Goal: Communication & Community: Answer question/provide support

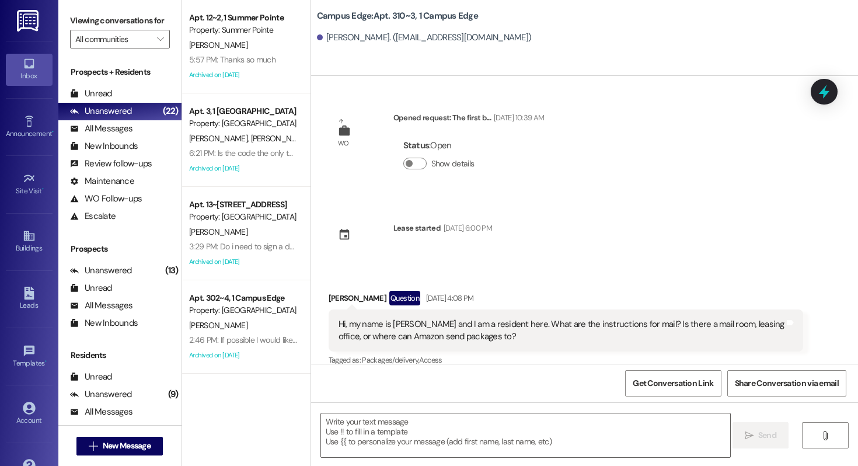
scroll to position [6221, 0]
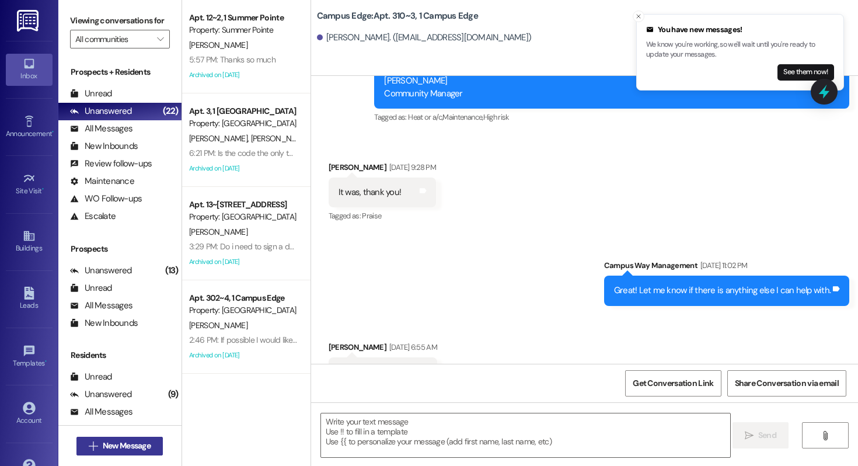
click at [117, 437] on button " New Message" at bounding box center [119, 445] width 86 height 19
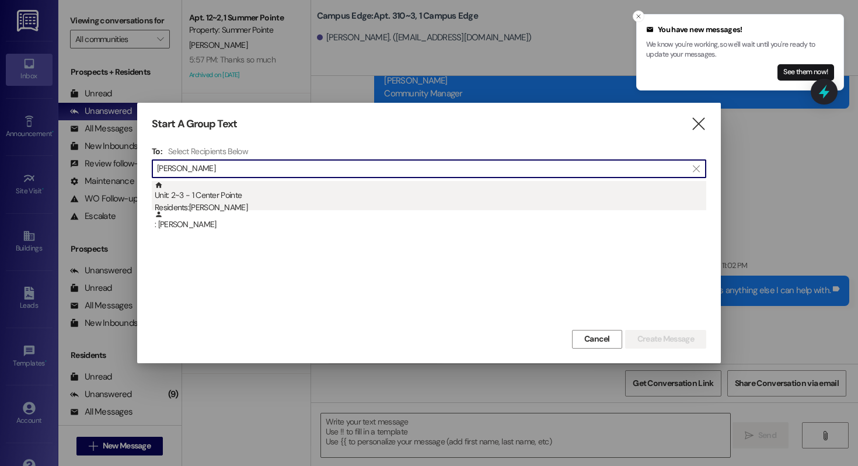
type input "[PERSON_NAME]"
click at [246, 193] on div "Unit: 2~3 - 1 Center Pointe Residents: [PERSON_NAME]" at bounding box center [430, 197] width 551 height 33
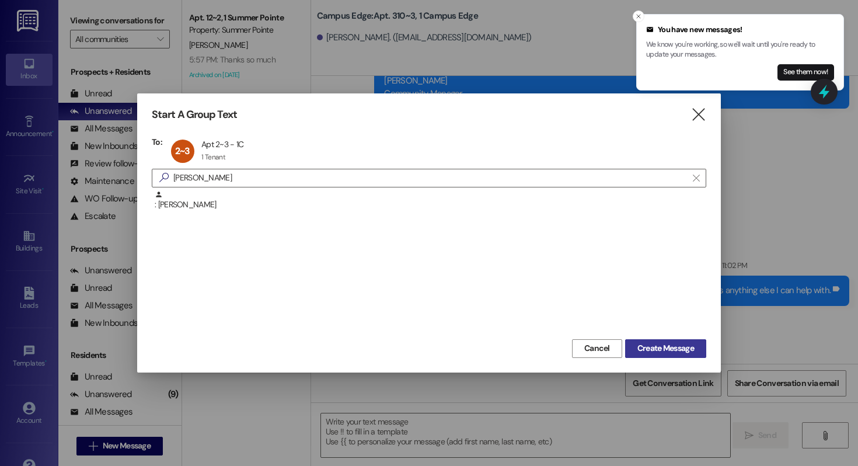
click at [670, 348] on span "Create Message" at bounding box center [665, 348] width 57 height 12
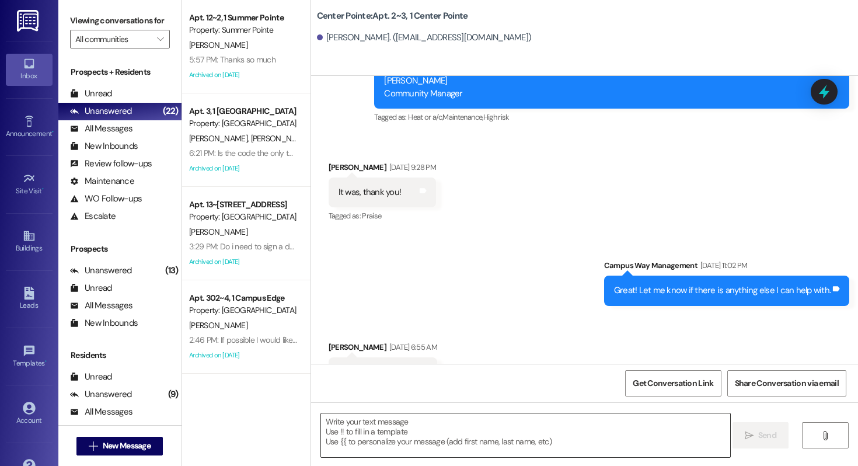
scroll to position [4219, 0]
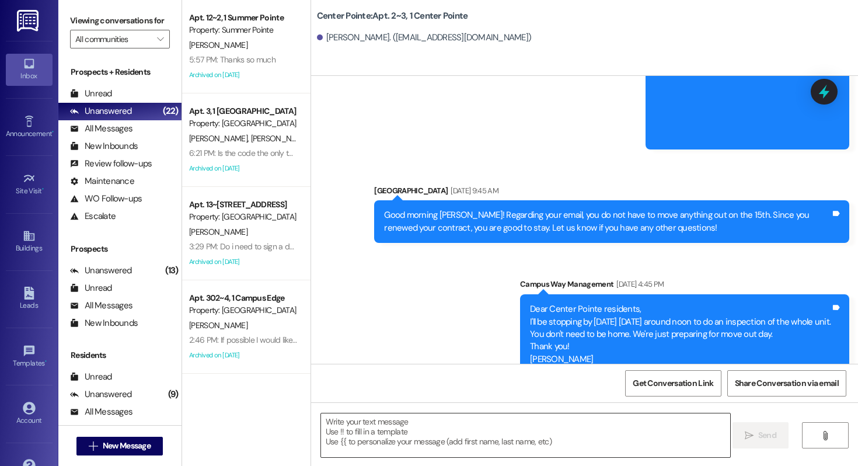
click at [425, 443] on textarea at bounding box center [525, 435] width 409 height 44
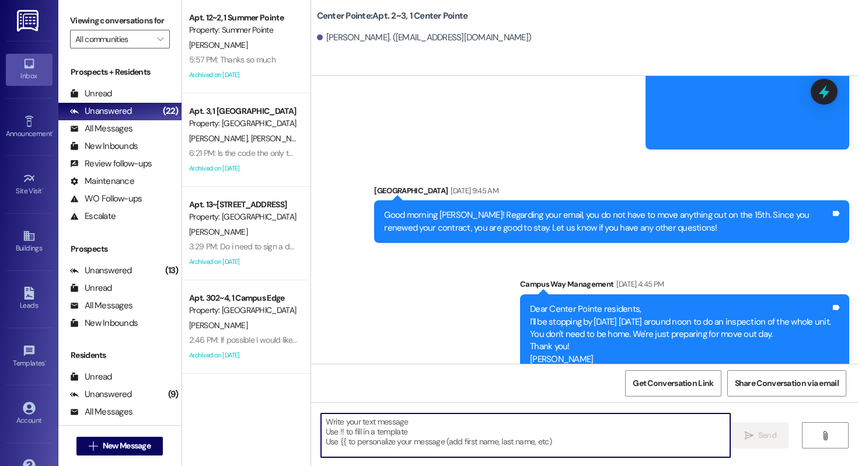
paste textarea "867234"
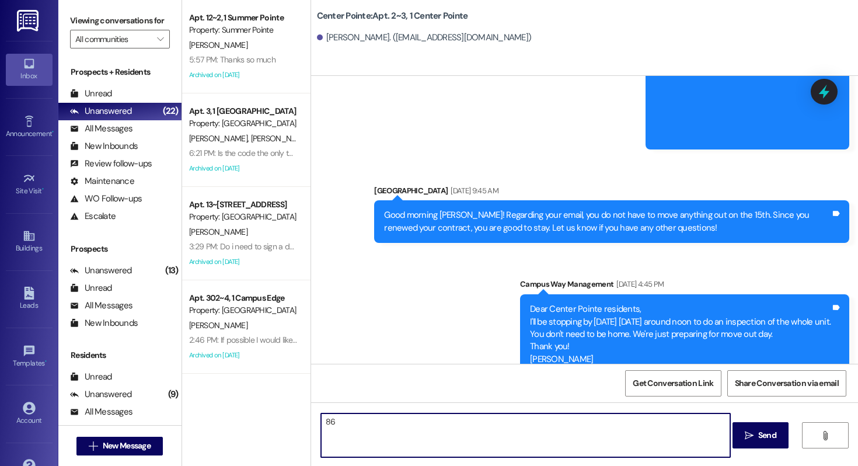
type textarea "8"
type textarea "!!"
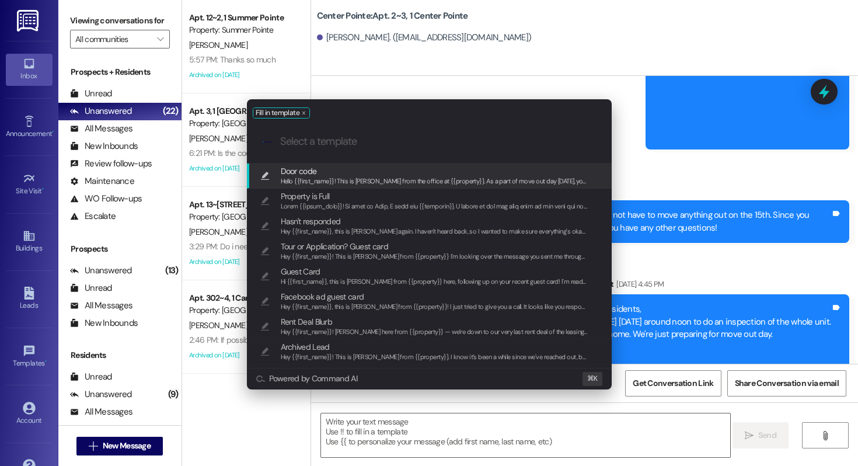
click at [358, 167] on span "Door code" at bounding box center [435, 171] width 308 height 13
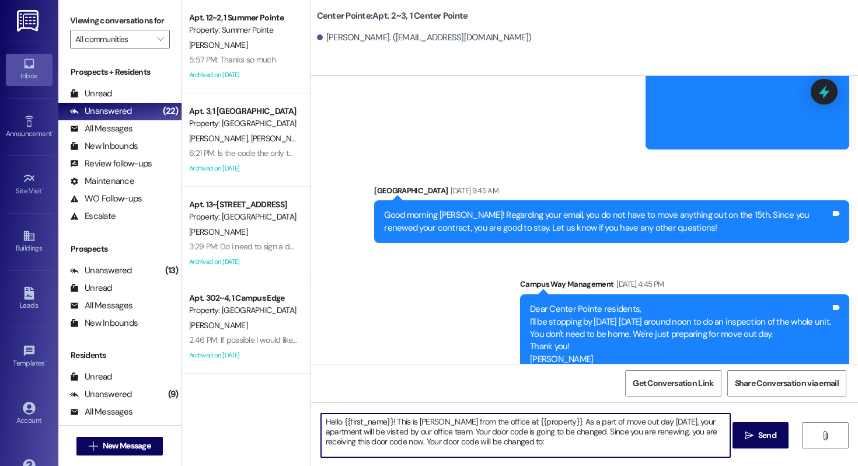
click at [518, 449] on textarea "Hello {{first_name}}! This is [PERSON_NAME] from the office at {{property}}. As…" at bounding box center [525, 435] width 409 height 44
click at [519, 441] on textarea "Hello {{first_name}}! This is [PERSON_NAME] from the office at {{property}}. As…" at bounding box center [525, 435] width 409 height 44
paste textarea "867234"
type textarea "Hello {{first_name}}! This is [PERSON_NAME] from the office at {{property}}. As…"
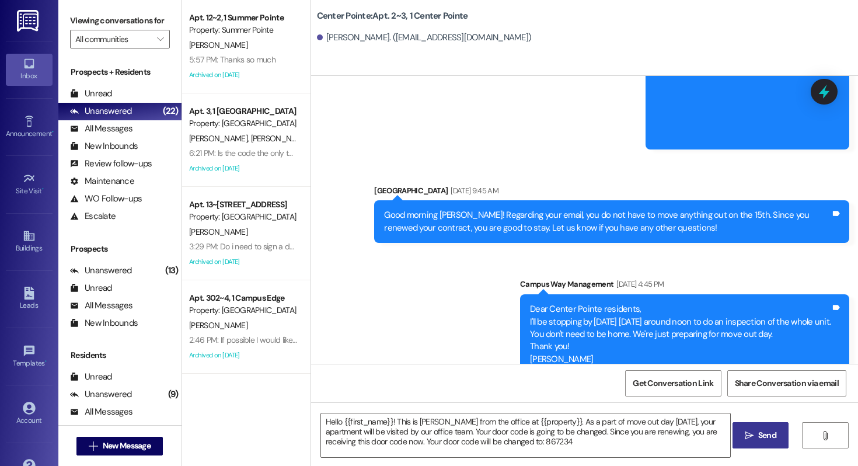
click at [752, 441] on span " Send" at bounding box center [760, 435] width 37 height 12
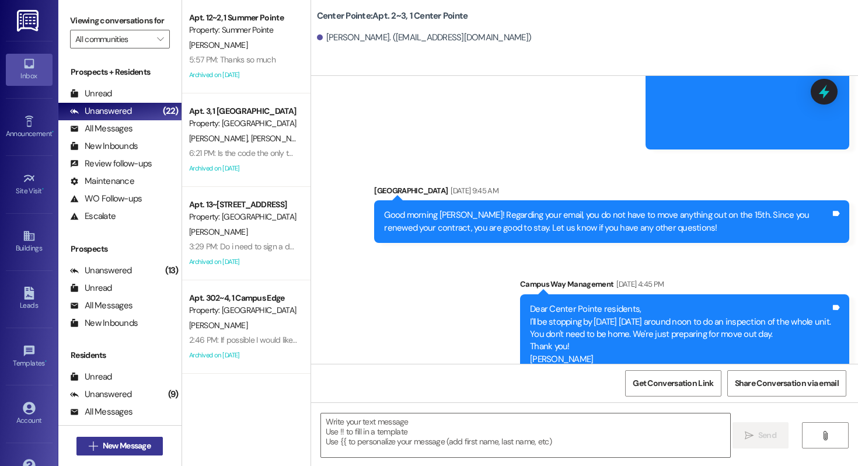
click at [122, 445] on span "New Message" at bounding box center [127, 445] width 48 height 12
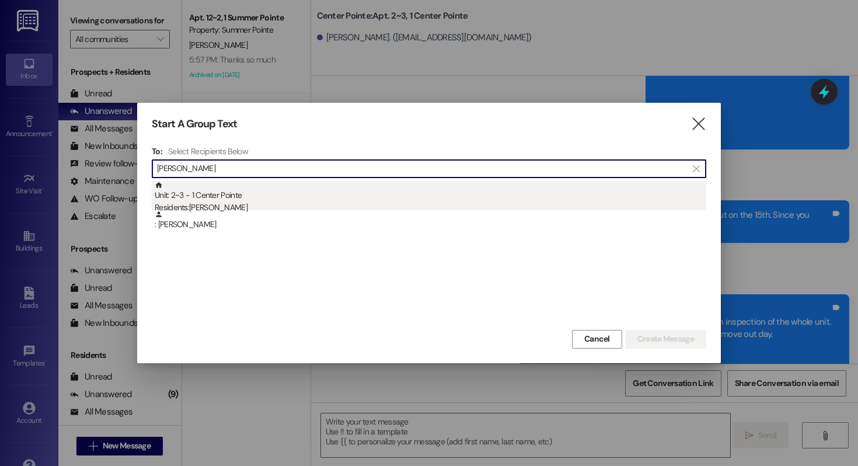
type input "[PERSON_NAME]"
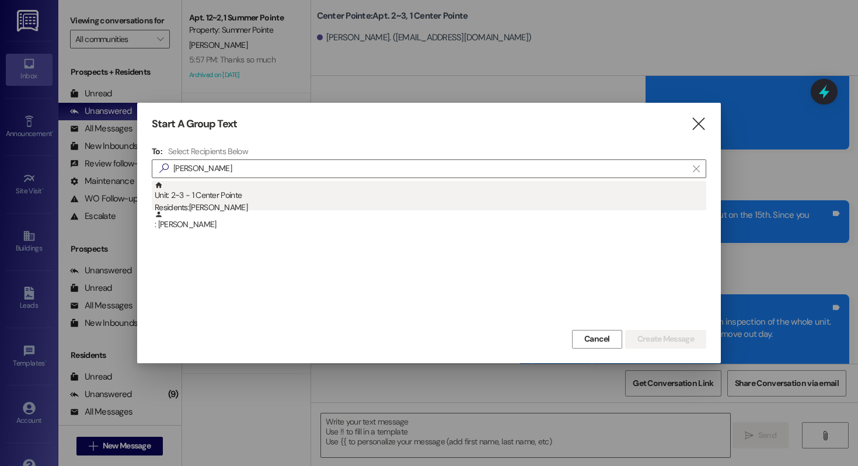
click at [258, 207] on div "Residents: [PERSON_NAME]" at bounding box center [430, 207] width 551 height 12
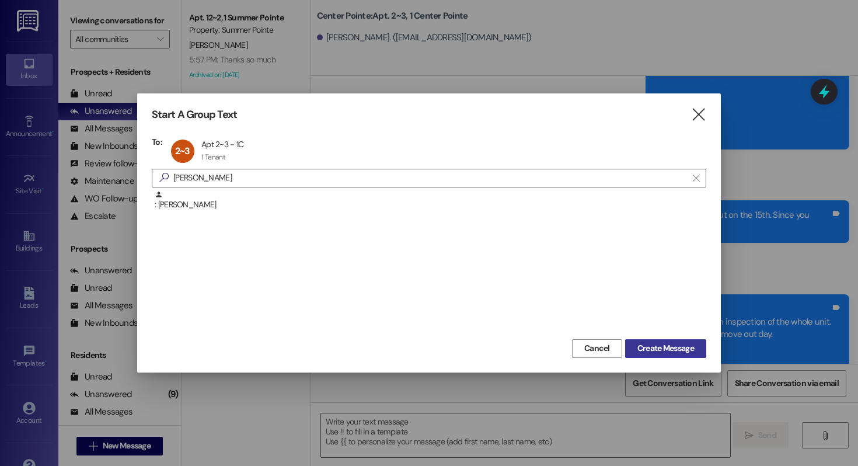
click at [649, 344] on span "Create Message" at bounding box center [665, 348] width 57 height 12
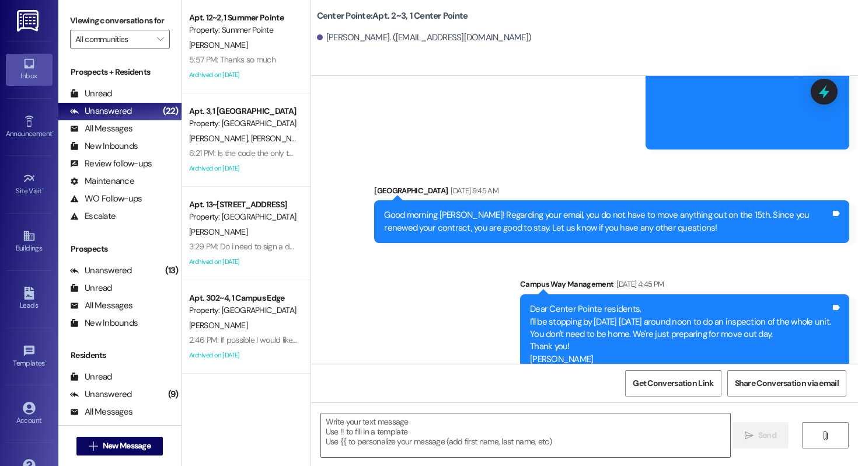
scroll to position [4351, 0]
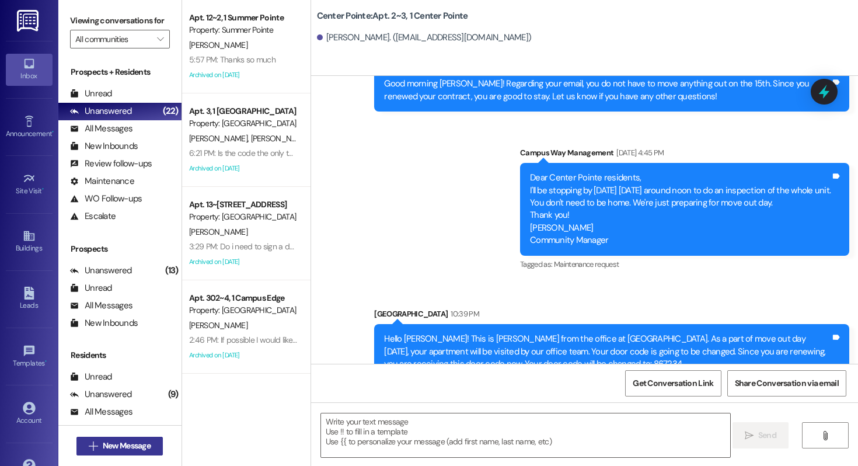
click at [100, 443] on span "New Message" at bounding box center [126, 445] width 53 height 12
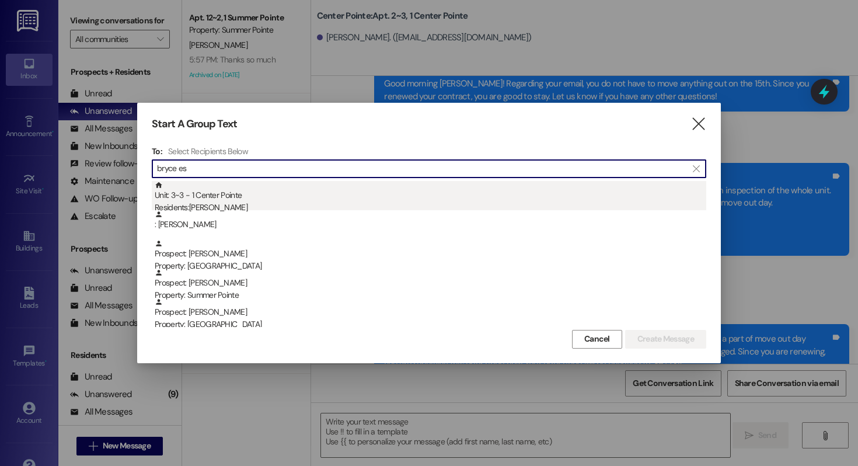
type input "bryce es"
click at [243, 201] on div "Residents: [PERSON_NAME]" at bounding box center [430, 207] width 551 height 12
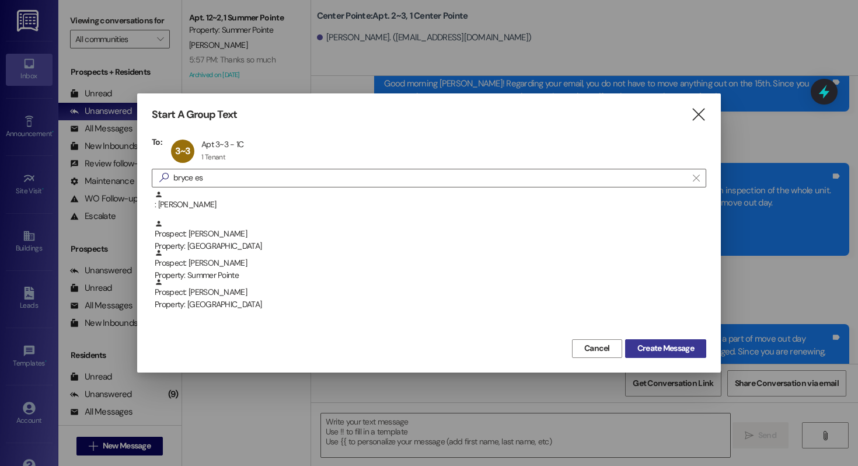
click at [667, 355] on button "Create Message" at bounding box center [665, 348] width 81 height 19
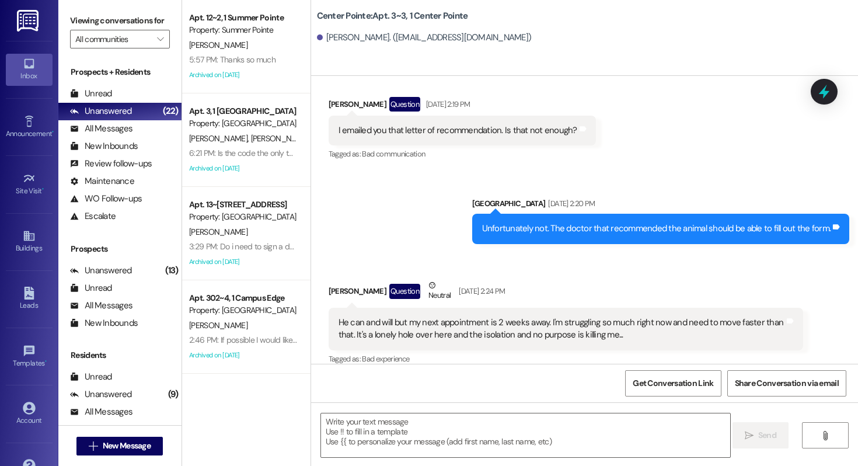
scroll to position [2131, 0]
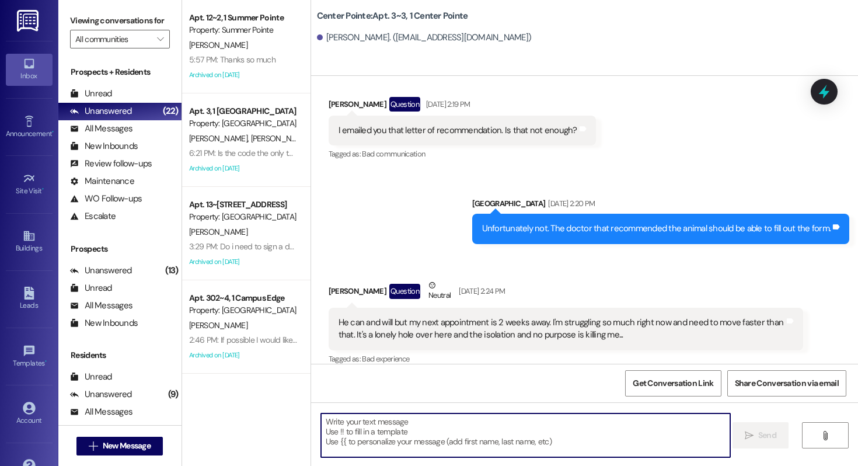
click at [383, 439] on textarea at bounding box center [525, 435] width 409 height 44
type textarea "!!"
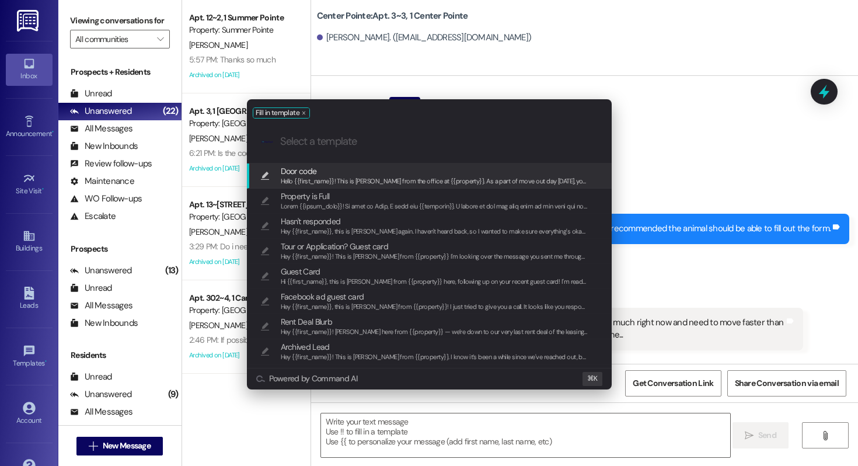
click at [340, 176] on div "Hello {{first_name}}! This is [PERSON_NAME] from the office at {{property}}. As…" at bounding box center [435, 181] width 308 height 11
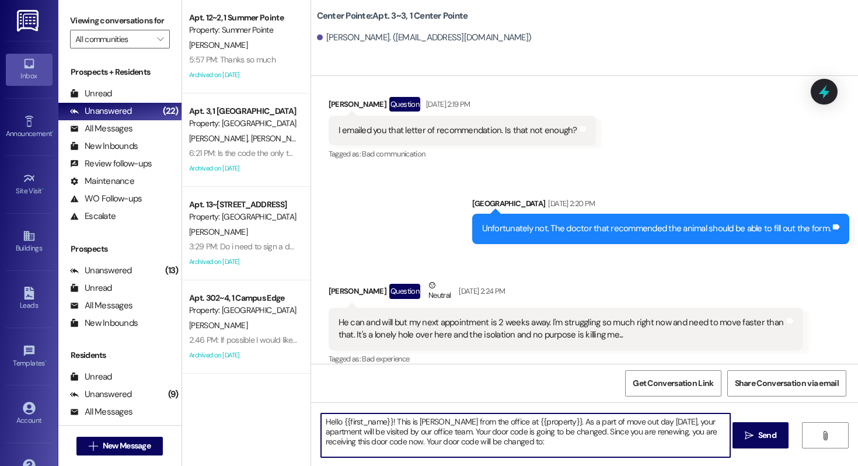
click at [512, 445] on textarea "Hello {{first_name}}! This is [PERSON_NAME] from the office at {{property}}. As…" at bounding box center [525, 435] width 409 height 44
paste textarea "238309"
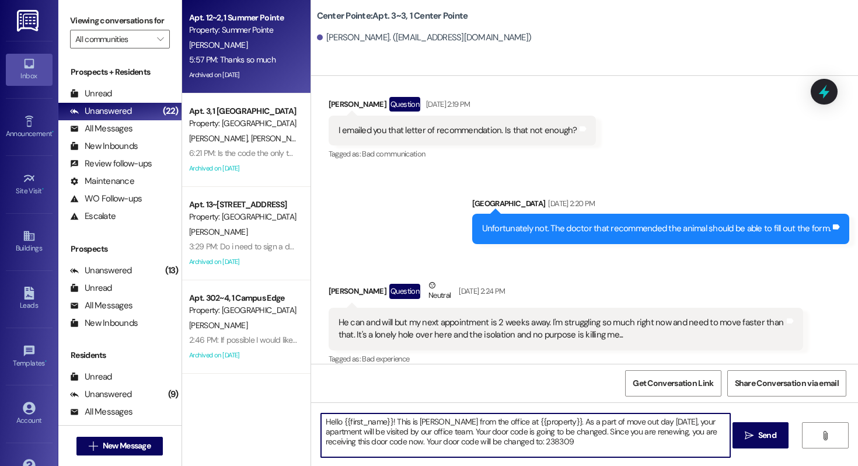
type textarea "Hello {{first_name}}! This is [PERSON_NAME] from the office at {{property}}. As…"
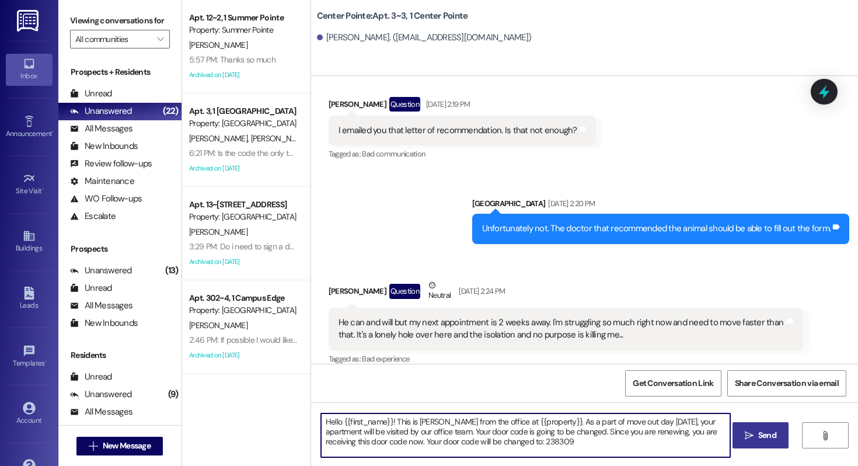
click at [748, 441] on button " Send" at bounding box center [760, 435] width 57 height 26
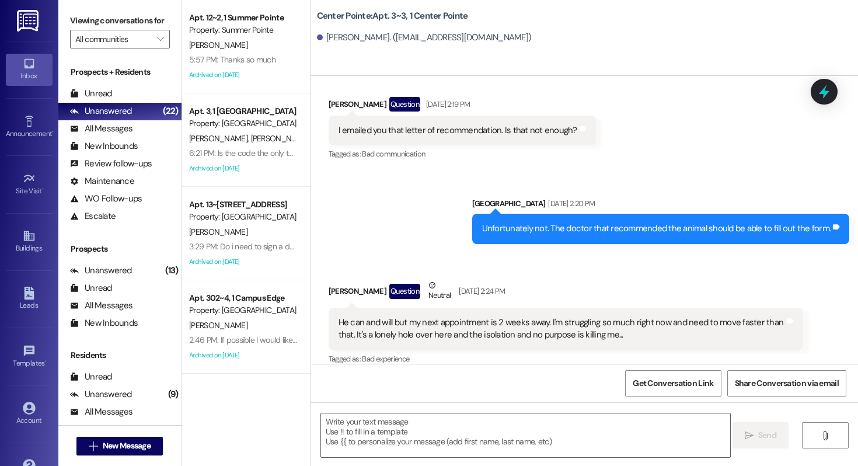
scroll to position [2723, 0]
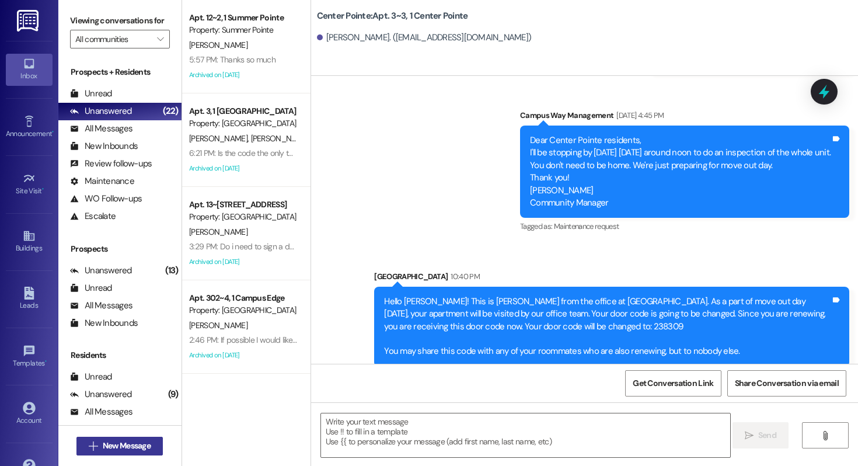
click at [131, 448] on span "New Message" at bounding box center [127, 445] width 48 height 12
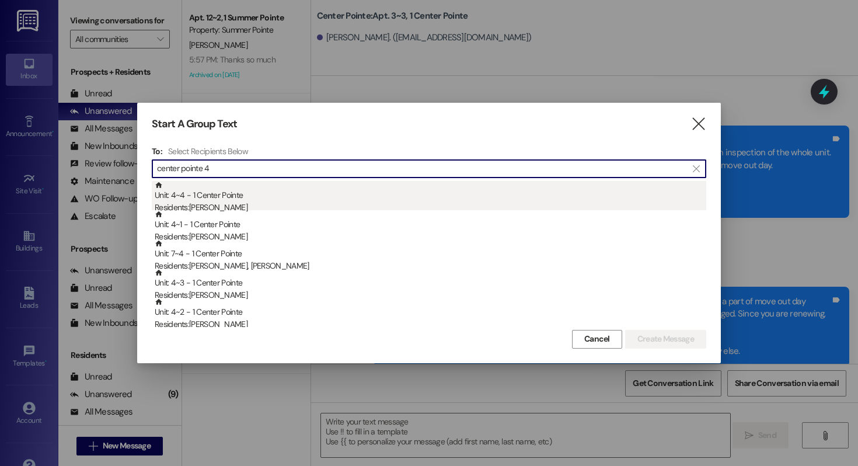
type input "center pointe 4"
click at [236, 201] on div "Residents: [PERSON_NAME]" at bounding box center [430, 207] width 551 height 12
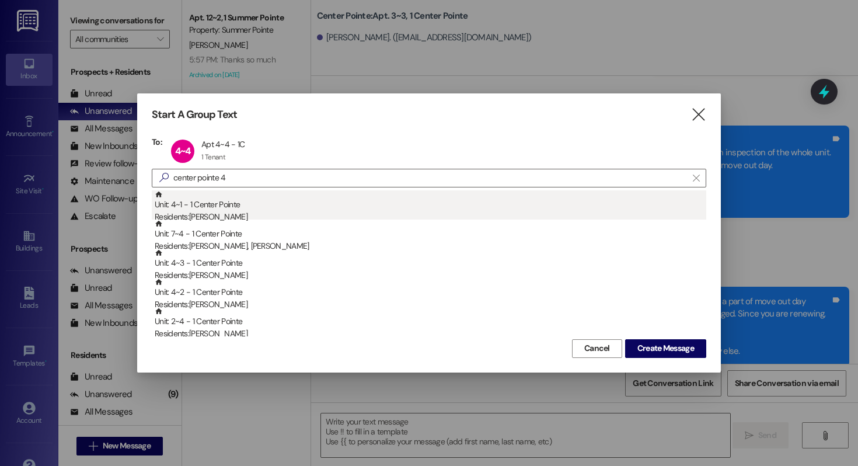
click at [236, 202] on div "Unit: 4~1 - 1 Center Pointe Residents: [PERSON_NAME]" at bounding box center [430, 206] width 551 height 33
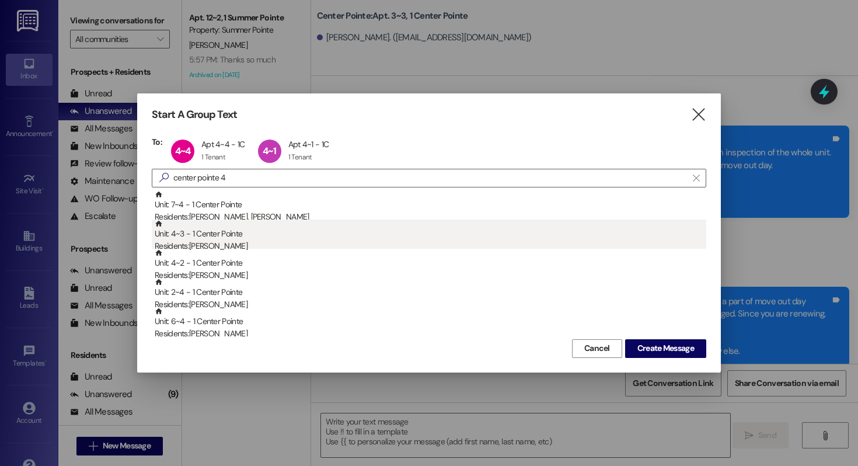
click at [250, 238] on div "Unit: 4~3 - 1 Center Pointe Residents: [PERSON_NAME]" at bounding box center [430, 235] width 551 height 33
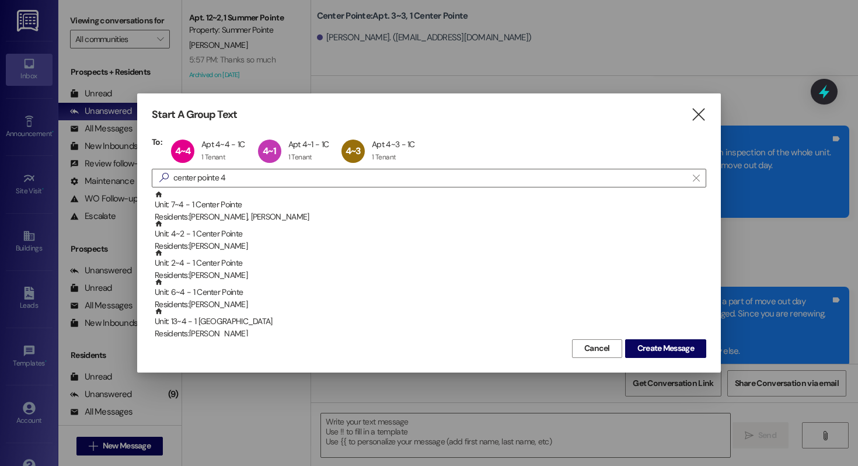
click at [250, 238] on div "Unit: 4~2 - 1 Center Pointe Residents: [PERSON_NAME]" at bounding box center [430, 235] width 551 height 33
click at [652, 350] on span "Create Message" at bounding box center [665, 348] width 57 height 12
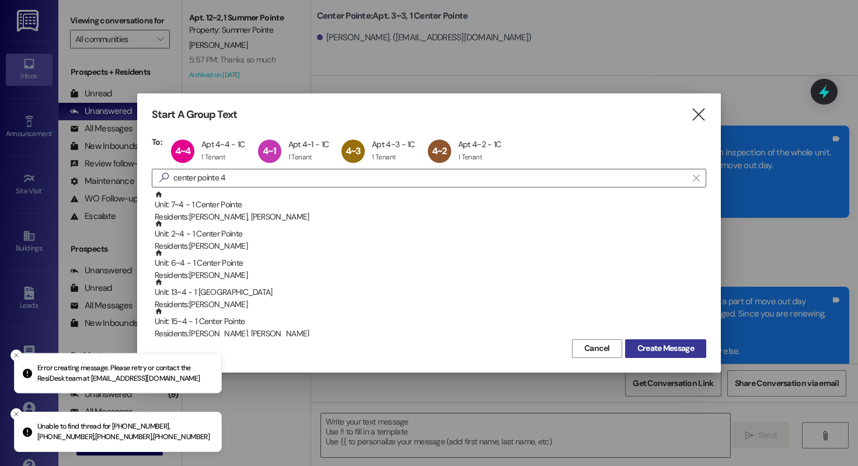
click at [638, 339] on button "Create Message" at bounding box center [665, 348] width 81 height 19
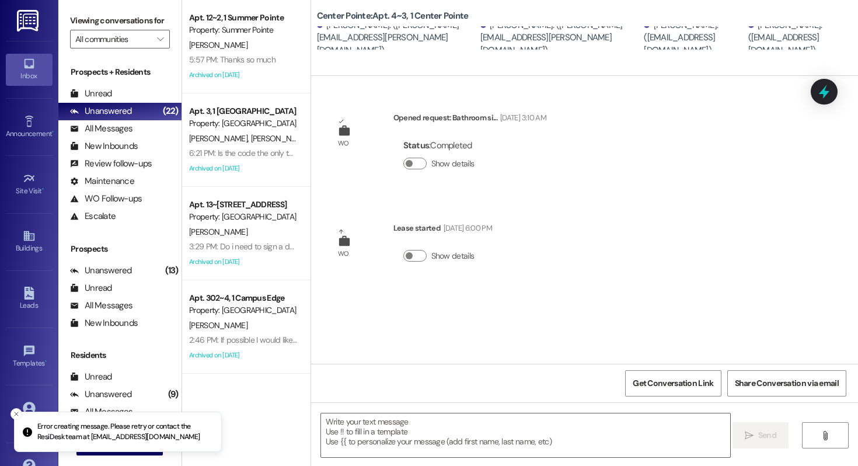
scroll to position [0, 0]
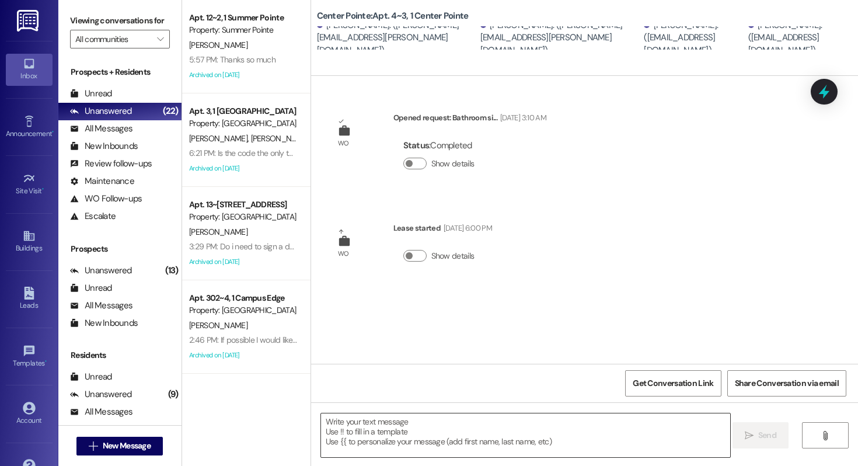
click at [370, 436] on textarea at bounding box center [525, 435] width 409 height 44
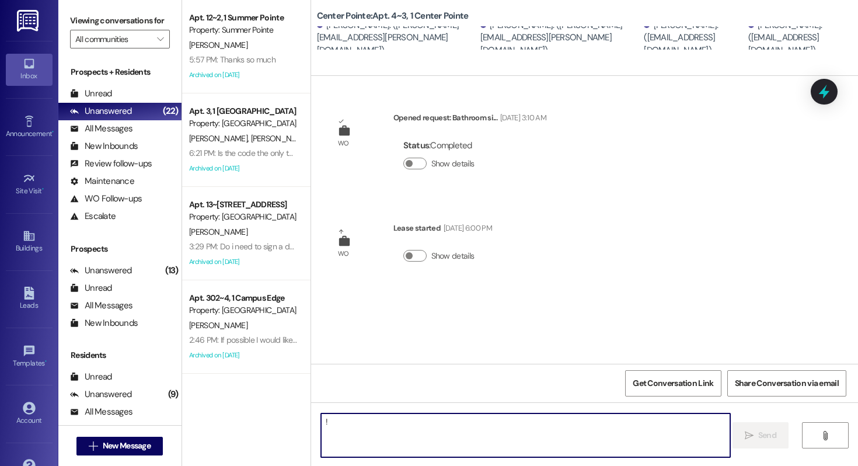
type textarea "!!"
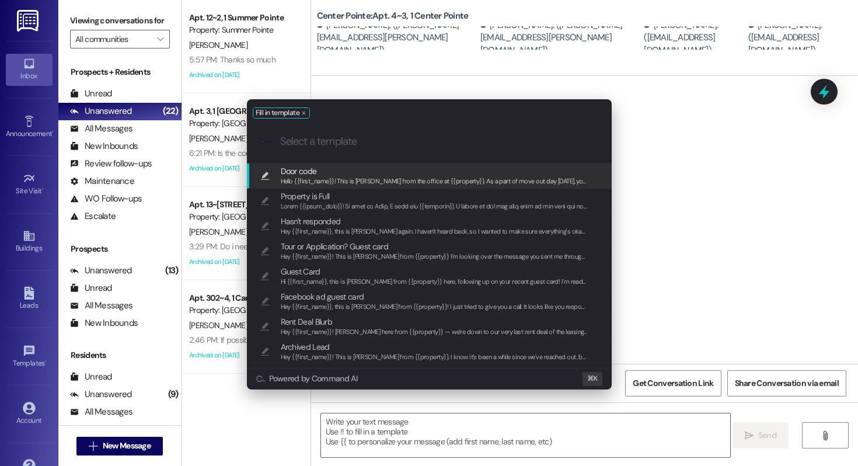
click at [345, 174] on span "Door code" at bounding box center [435, 171] width 308 height 13
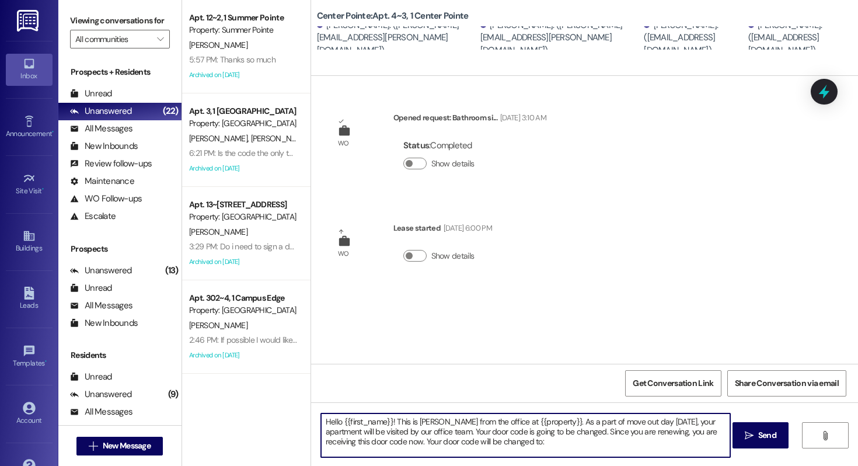
click at [522, 448] on textarea "Hello {{first_name}}! This is [PERSON_NAME] from the office at {{property}}. As…" at bounding box center [525, 435] width 409 height 44
click at [522, 445] on textarea "Hello {{first_name}}! This is [PERSON_NAME] from the office at {{property}}. As…" at bounding box center [525, 435] width 409 height 44
paste textarea "456789"
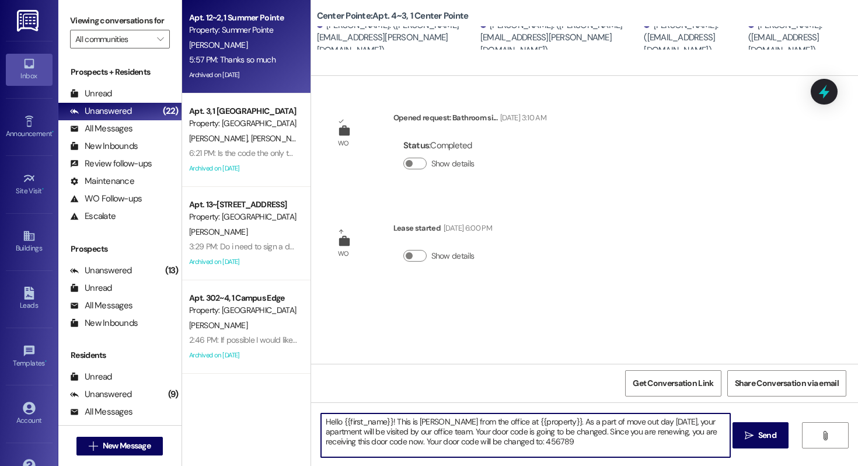
type textarea "Hello {{first_name}}! This is [PERSON_NAME] from the office at {{property}}. As…"
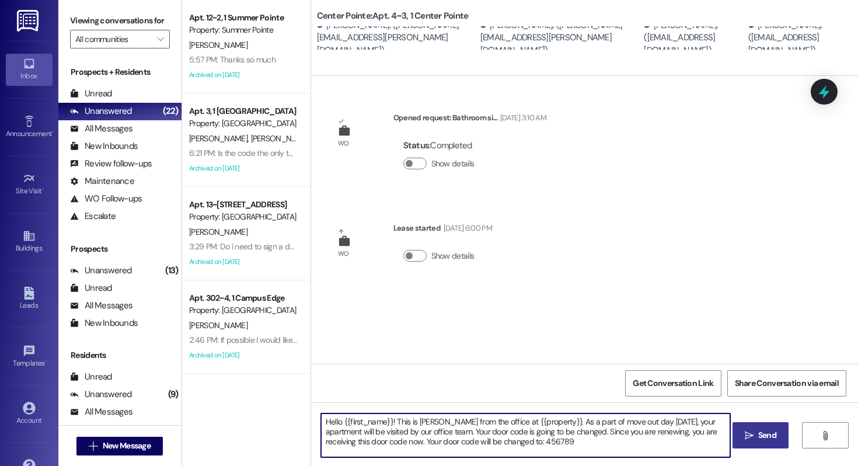
click at [752, 437] on icon "" at bounding box center [749, 435] width 9 height 9
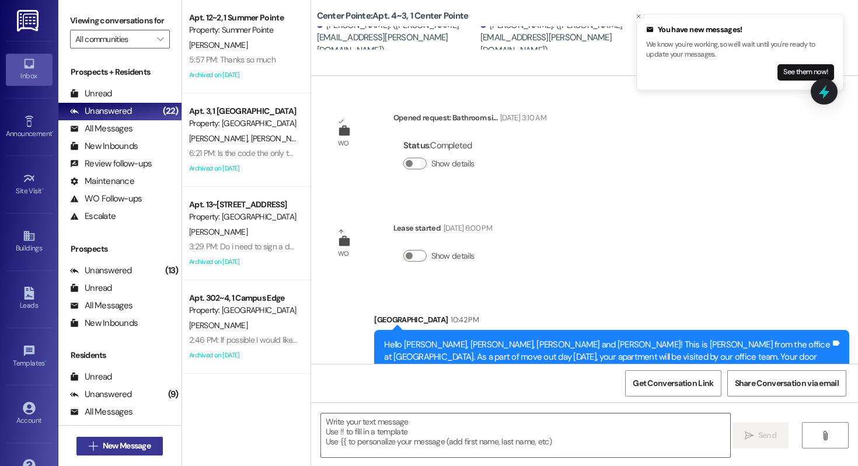
click at [93, 445] on icon "" at bounding box center [93, 445] width 9 height 9
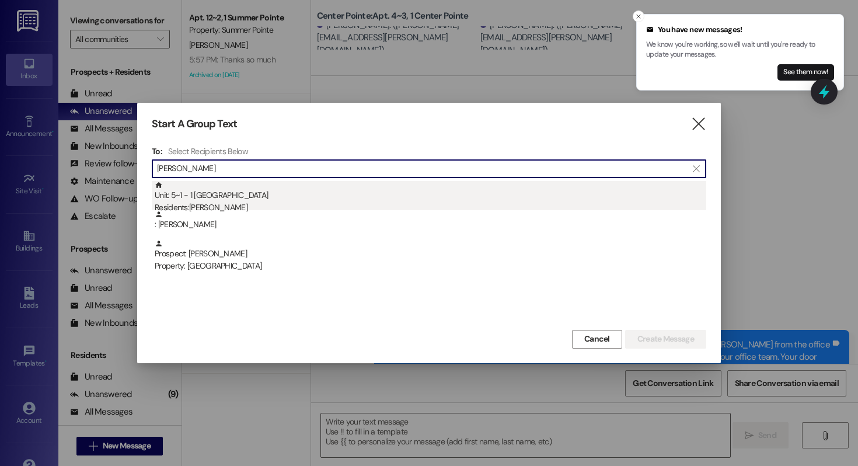
type input "[PERSON_NAME]"
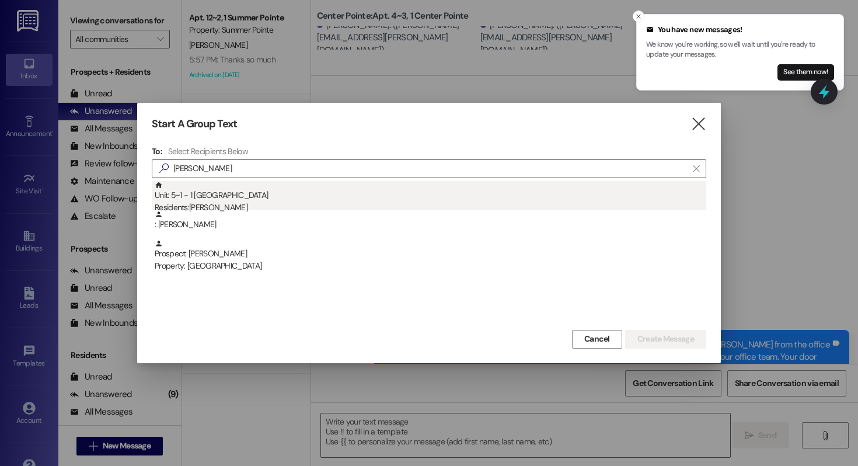
click at [245, 198] on div "Unit: 5~1 - 1 Center Pointe Residents: [PERSON_NAME]" at bounding box center [430, 197] width 551 height 33
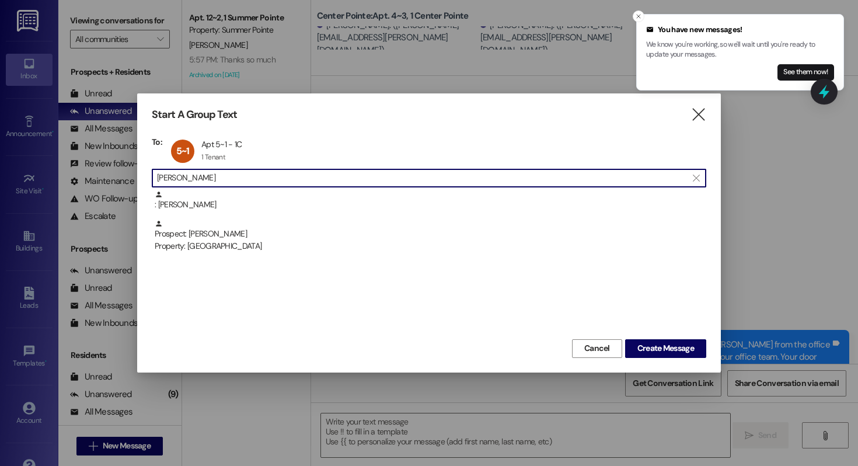
drag, startPoint x: 208, startPoint y: 173, endPoint x: 103, endPoint y: 173, distance: 105.0
click at [103, 173] on div "Start A Group Text  To: 5~1 Apt 5~1 - 1C Apt 5~1 - 1C 1 Tenant 1 Tenant click …" at bounding box center [429, 233] width 858 height 466
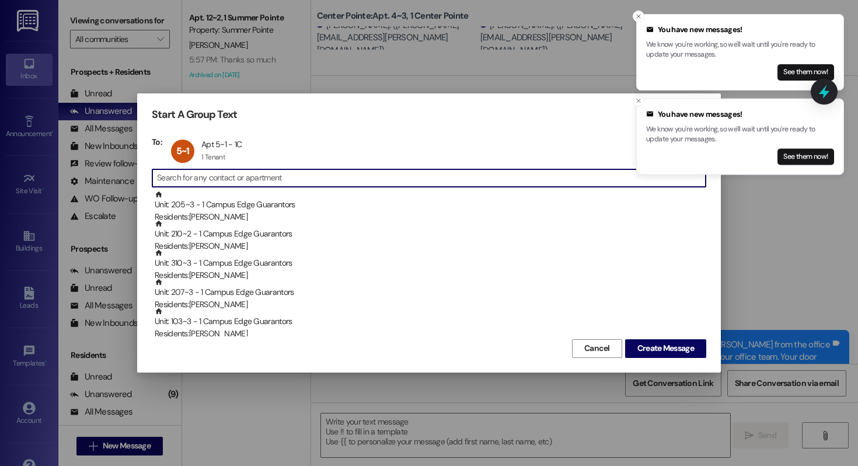
click at [215, 184] on input at bounding box center [431, 178] width 549 height 16
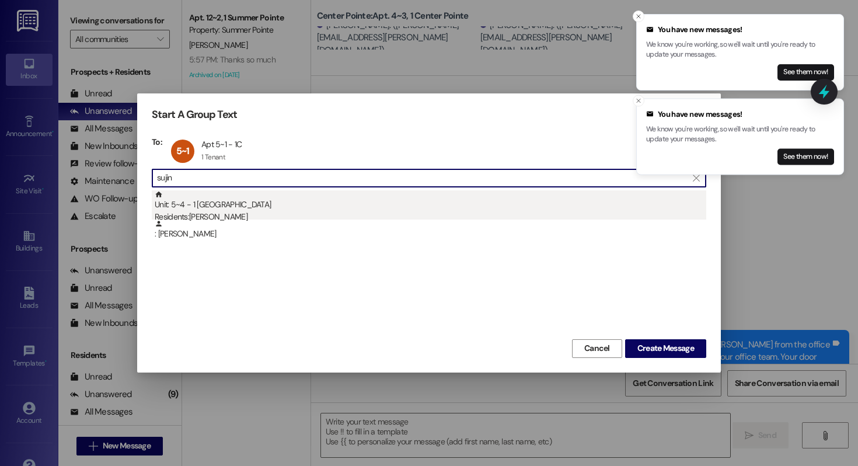
type input "sujin"
click at [255, 201] on div "Unit: 5~4 - 1 Center Pointe Residents: [PERSON_NAME]" at bounding box center [430, 206] width 551 height 33
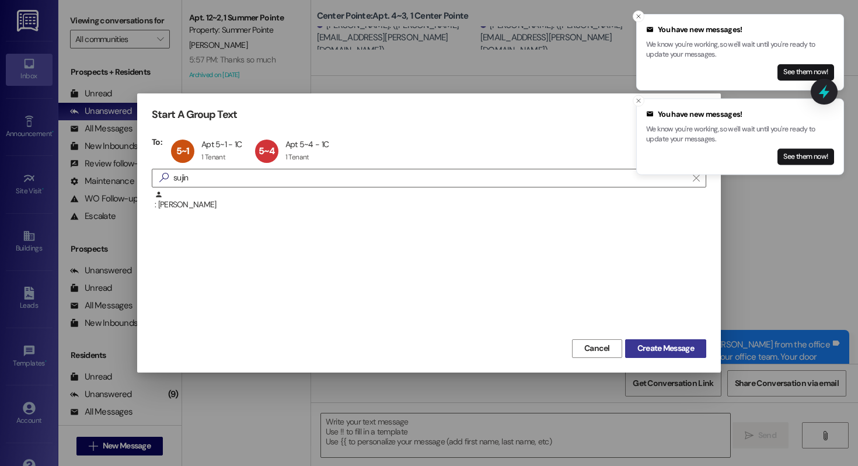
click at [635, 352] on span "Create Message" at bounding box center [665, 348] width 61 height 12
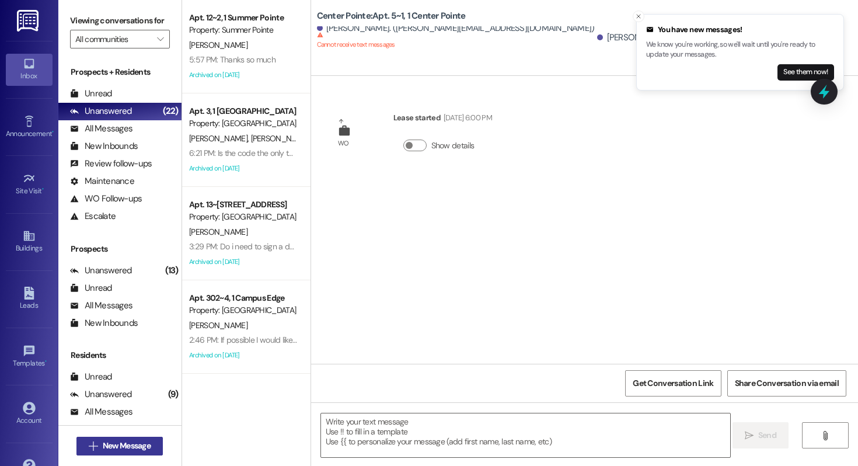
click at [135, 445] on span "New Message" at bounding box center [127, 445] width 48 height 12
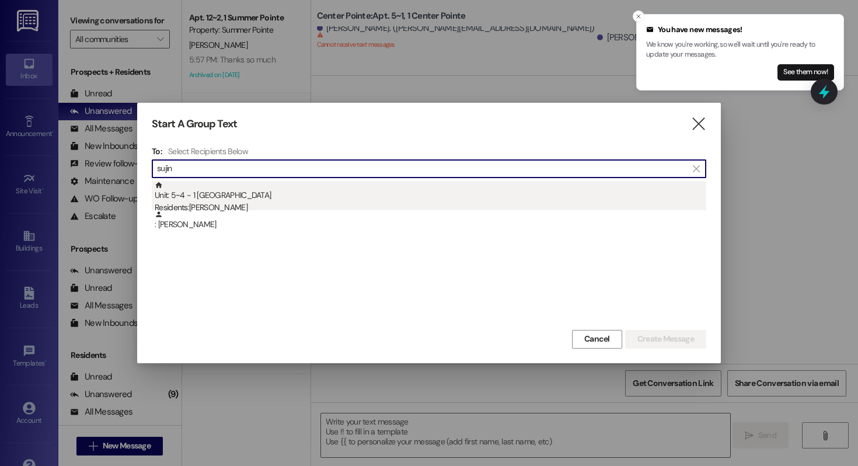
type input "sujin"
click at [241, 197] on div "Unit: 5~4 - 1 Center Pointe Residents: [PERSON_NAME]" at bounding box center [430, 197] width 551 height 33
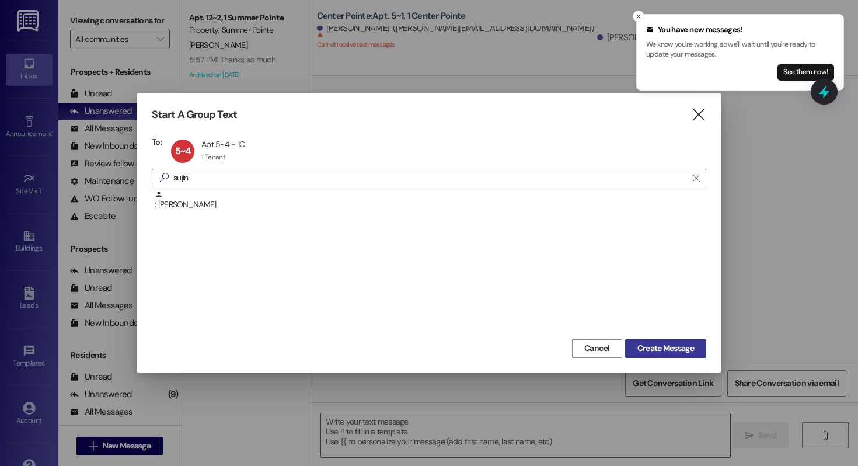
click at [653, 352] on span "Create Message" at bounding box center [665, 348] width 57 height 12
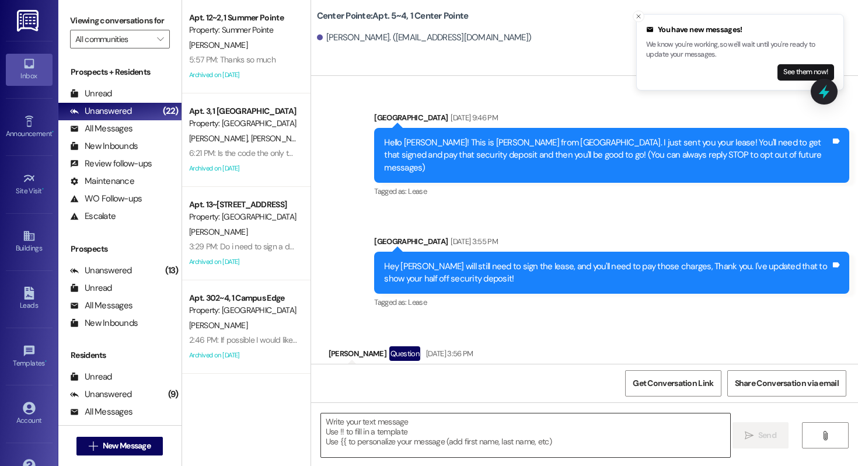
scroll to position [6189, 0]
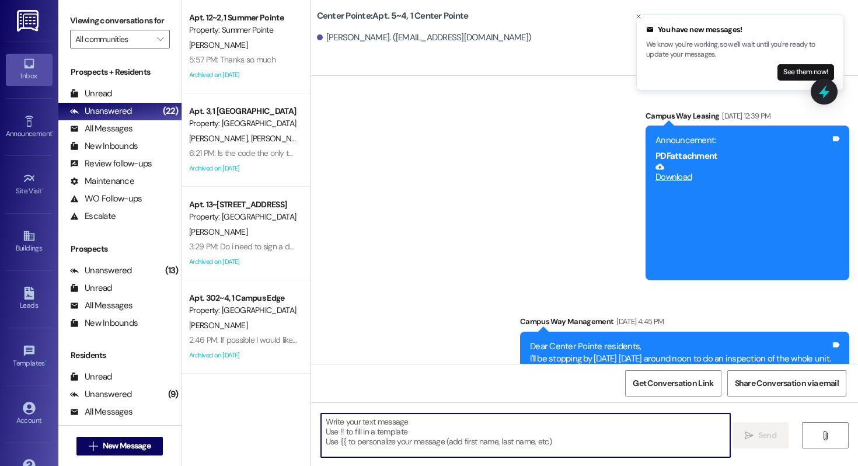
click at [433, 442] on textarea at bounding box center [525, 435] width 409 height 44
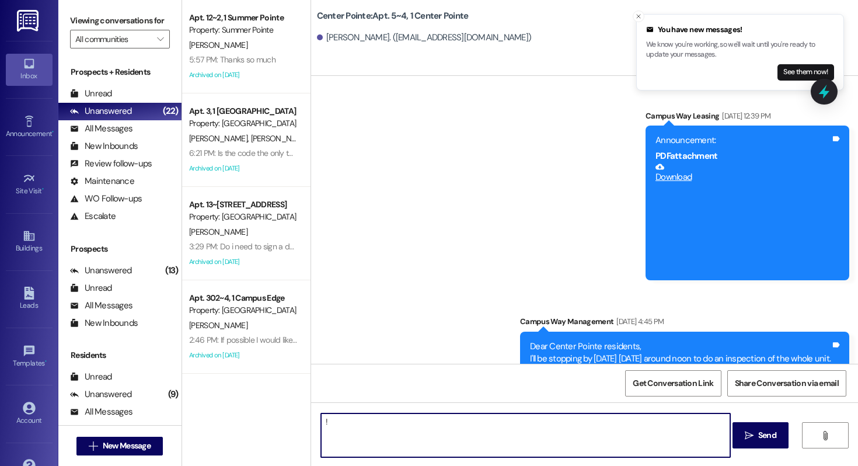
type textarea "!!"
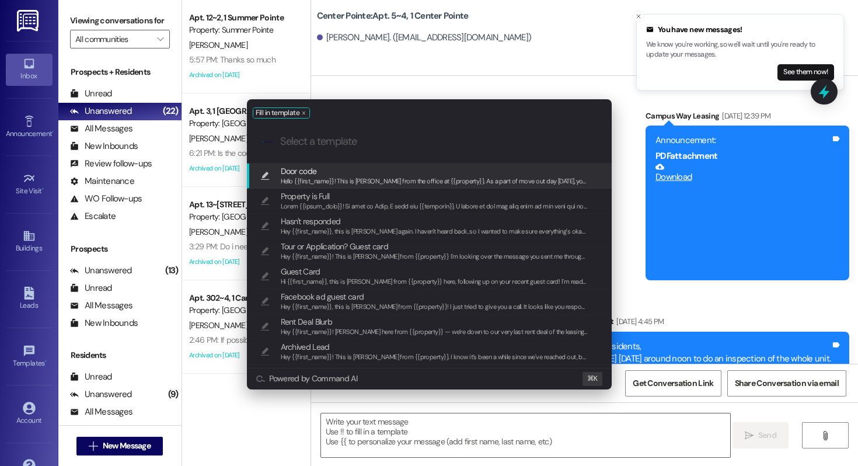
click at [333, 170] on span "Door code" at bounding box center [435, 171] width 308 height 13
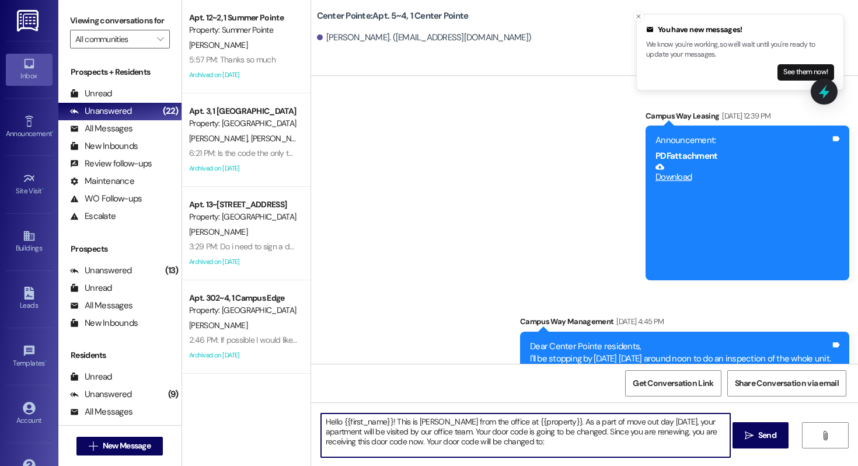
click at [497, 445] on textarea "Hello {{first_name}}! This is [PERSON_NAME] from the office at {{property}}. As…" at bounding box center [525, 435] width 409 height 44
paste textarea "223456"
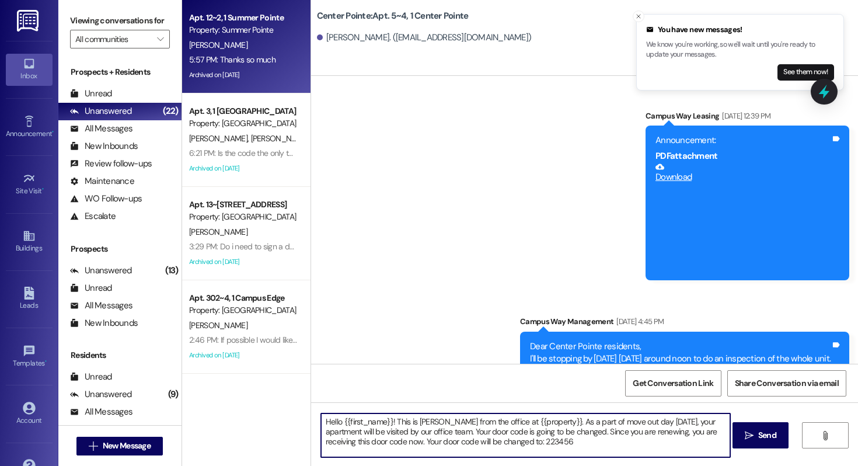
type textarea "Hello {{first_name}}! This is [PERSON_NAME] from the office at {{property}}. As…"
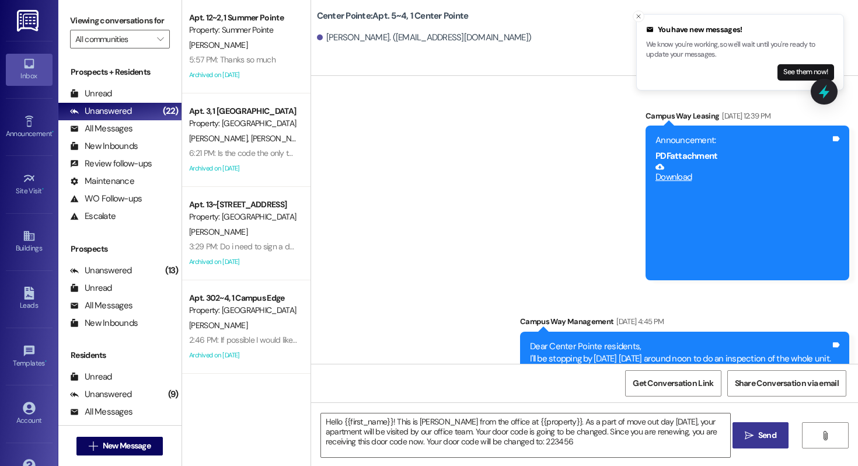
click at [771, 431] on span "Send" at bounding box center [767, 435] width 18 height 12
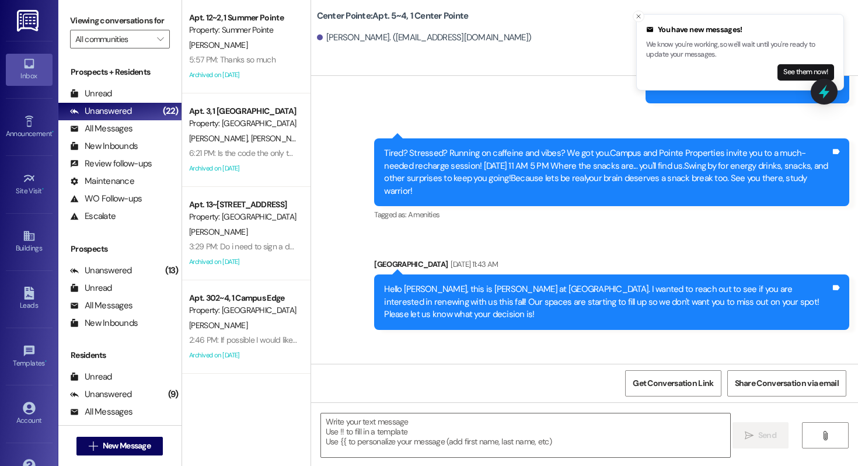
scroll to position [4876, 0]
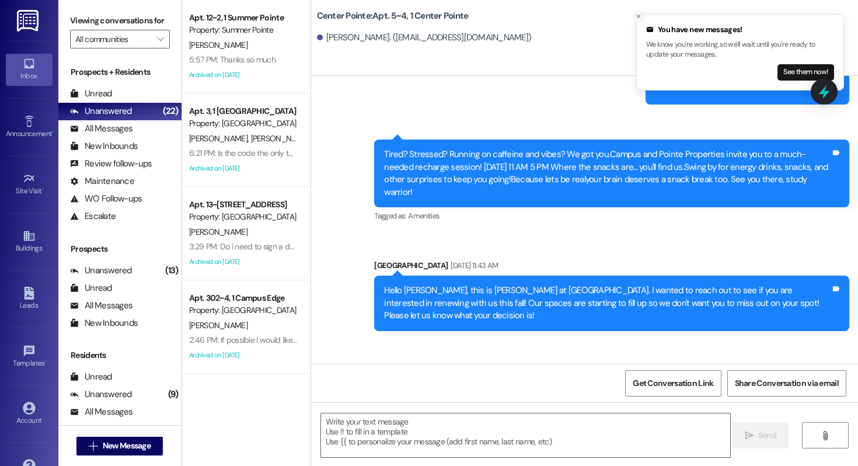
click at [640, 18] on icon "Close toast" at bounding box center [638, 16] width 7 height 7
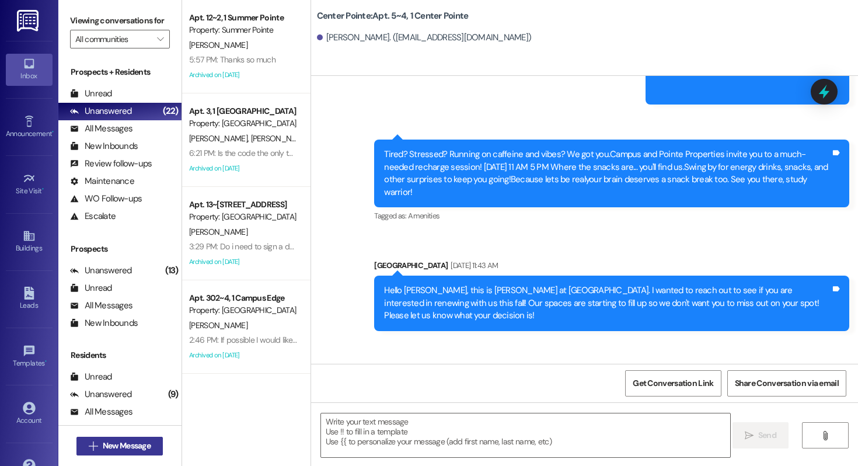
click at [89, 450] on span " New Message" at bounding box center [119, 445] width 67 height 12
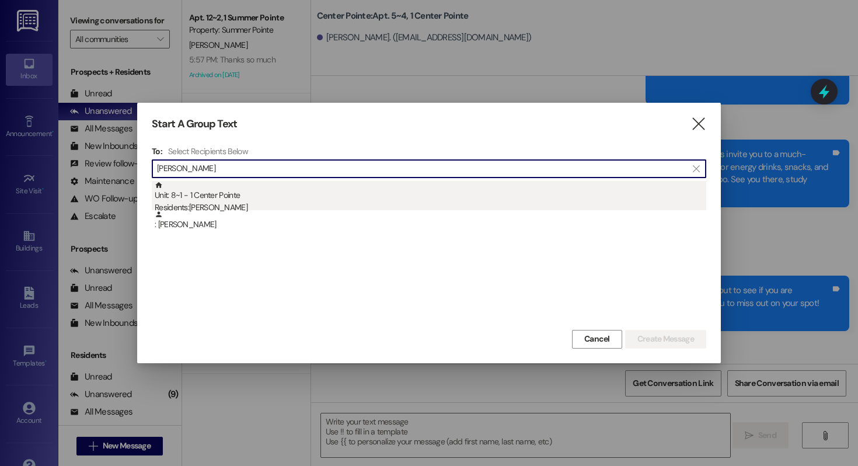
type input "[PERSON_NAME]"
click at [225, 198] on div "Unit: 8~1 - 1 Center Pointe Residents: [PERSON_NAME]" at bounding box center [430, 197] width 551 height 33
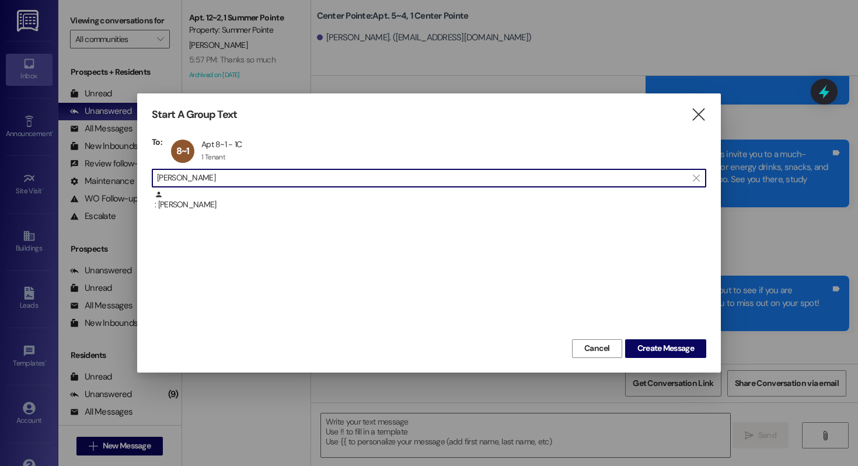
drag, startPoint x: 218, startPoint y: 173, endPoint x: 65, endPoint y: 173, distance: 152.3
click at [65, 173] on div "Start A Group Text  To: 8~1 Apt 8~1 - 1C Apt 8~1 - 1C 1 Tenant 1 Tenant click …" at bounding box center [429, 233] width 858 height 466
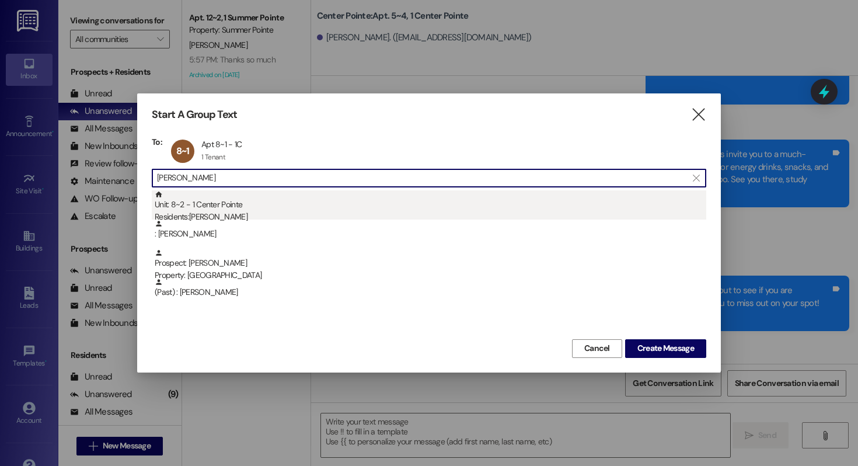
type input "[PERSON_NAME]"
click at [271, 209] on div "Unit: 8~2 - 1 Center Pointe Residents: [PERSON_NAME]" at bounding box center [430, 206] width 551 height 33
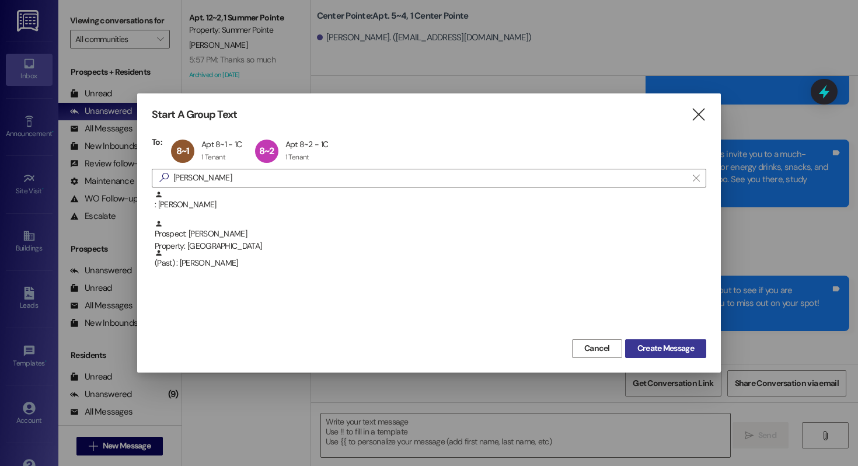
click at [647, 346] on span "Create Message" at bounding box center [665, 348] width 57 height 12
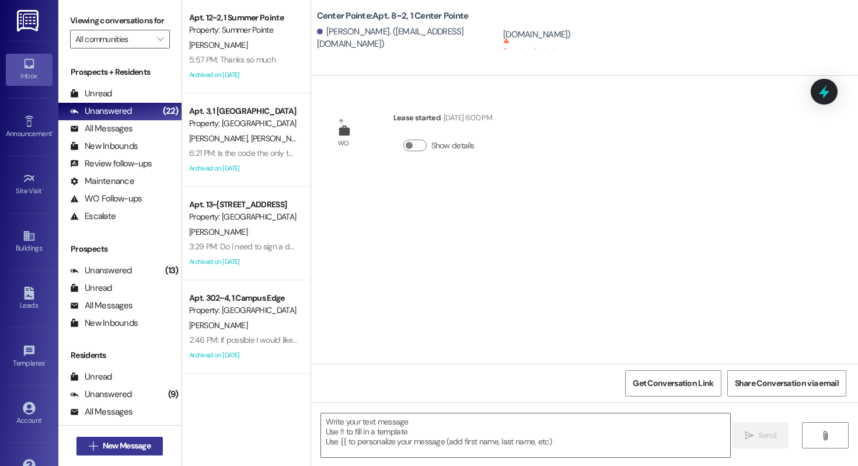
click at [144, 441] on span "New Message" at bounding box center [127, 445] width 48 height 12
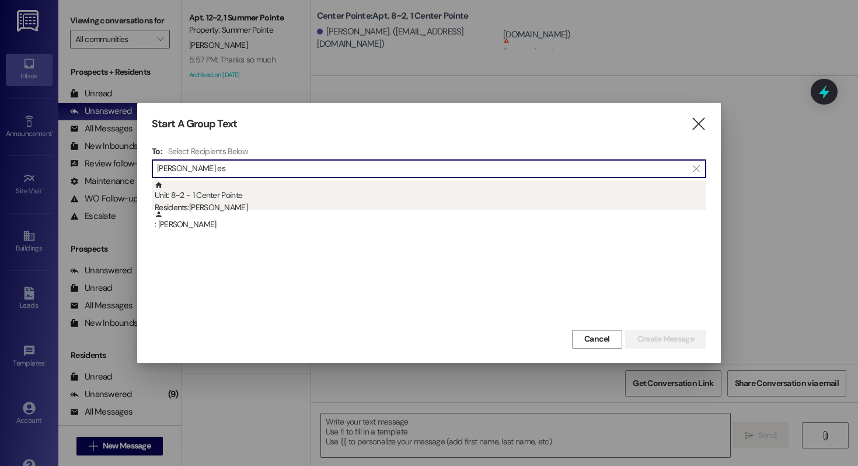
type input "[PERSON_NAME] es"
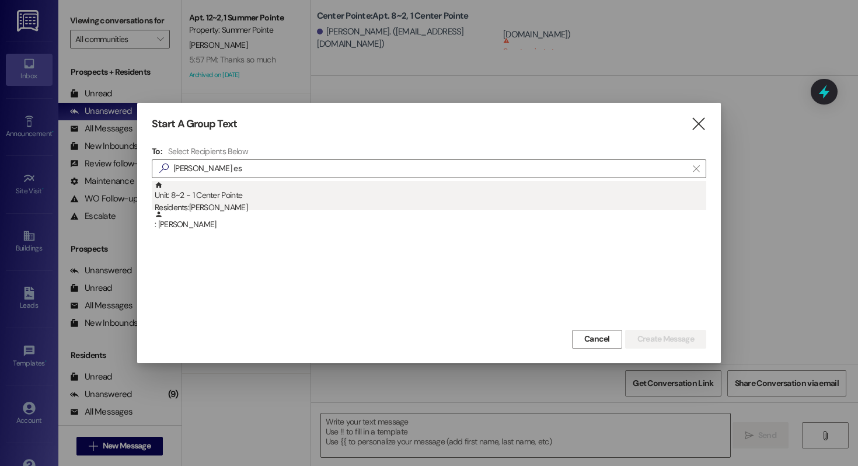
click at [257, 195] on div "Unit: 8~2 - 1 Center Pointe Residents: [PERSON_NAME]" at bounding box center [430, 197] width 551 height 33
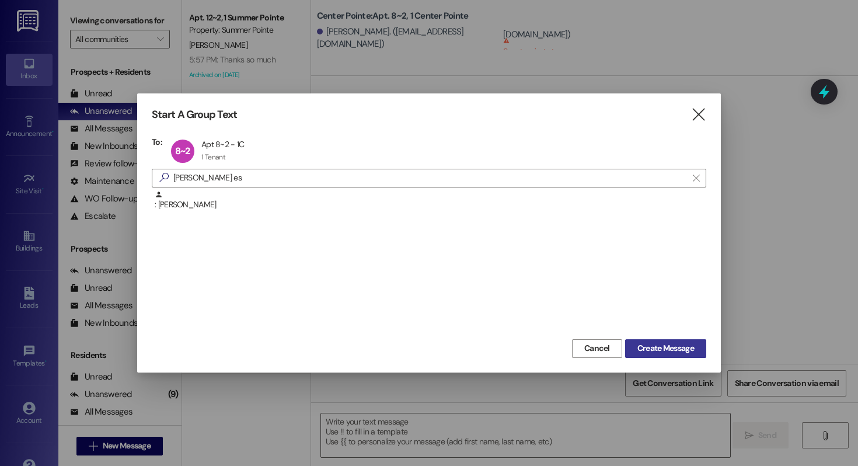
click at [651, 343] on span "Create Message" at bounding box center [665, 348] width 57 height 12
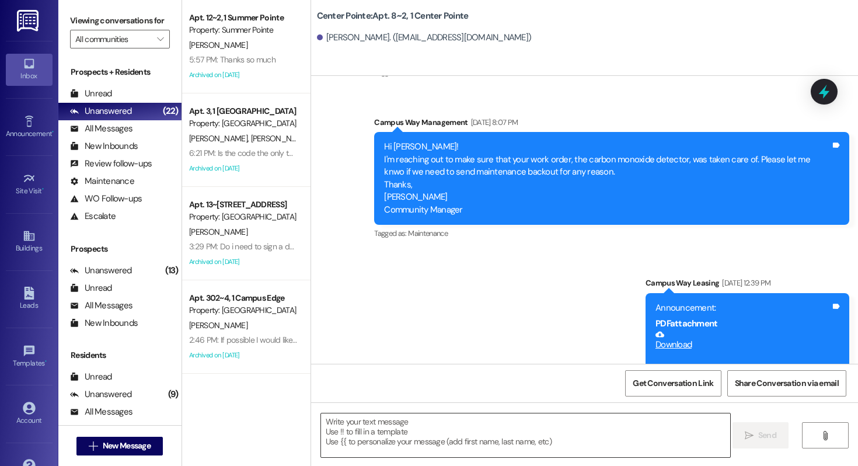
click at [439, 438] on textarea at bounding box center [525, 435] width 409 height 44
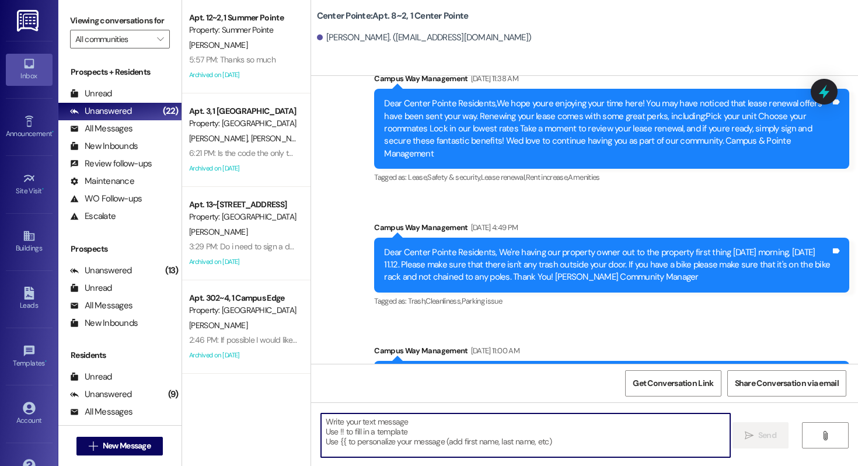
scroll to position [729, 0]
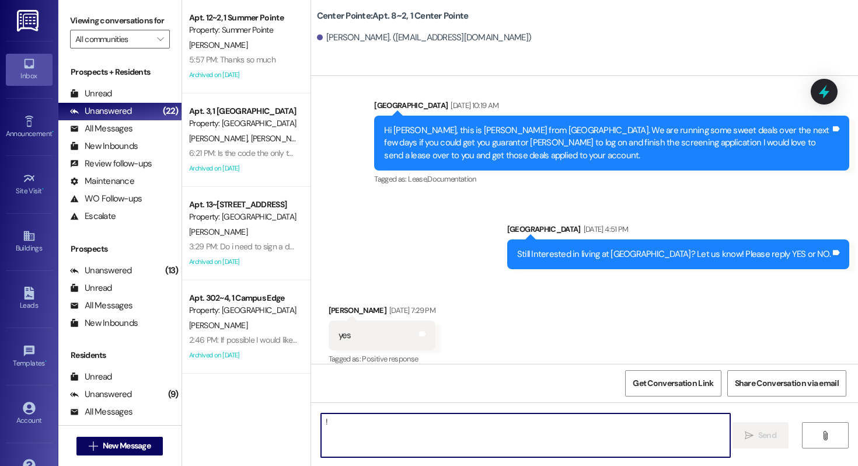
type textarea "!!"
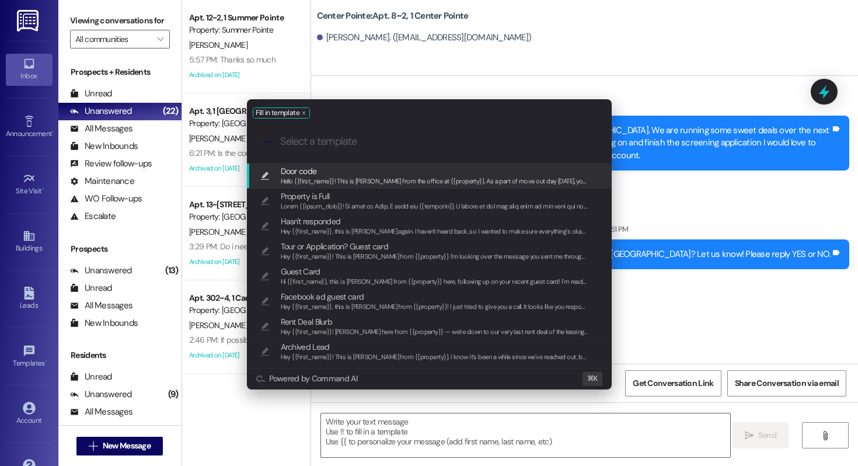
click at [388, 180] on span "Hello {{first_name}}! This is [PERSON_NAME] from the office at {{property}}. As…" at bounding box center [804, 181] width 1046 height 8
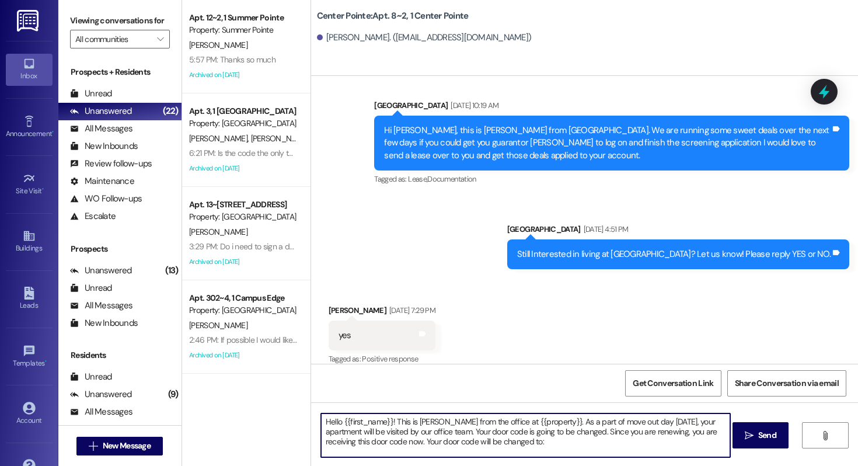
click at [506, 445] on textarea "Hello {{first_name}}! This is [PERSON_NAME] from the office at {{property}}. As…" at bounding box center [525, 435] width 409 height 44
paste textarea "818901"
type textarea "Hello {{first_name}}! This is [PERSON_NAME] from the office at {{property}}. As…"
click at [745, 435] on icon "" at bounding box center [749, 435] width 9 height 9
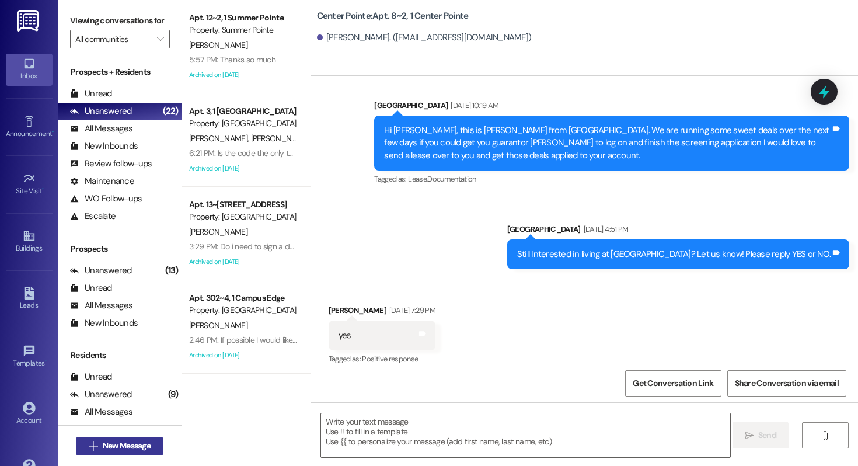
click at [97, 439] on button " New Message" at bounding box center [119, 445] width 86 height 19
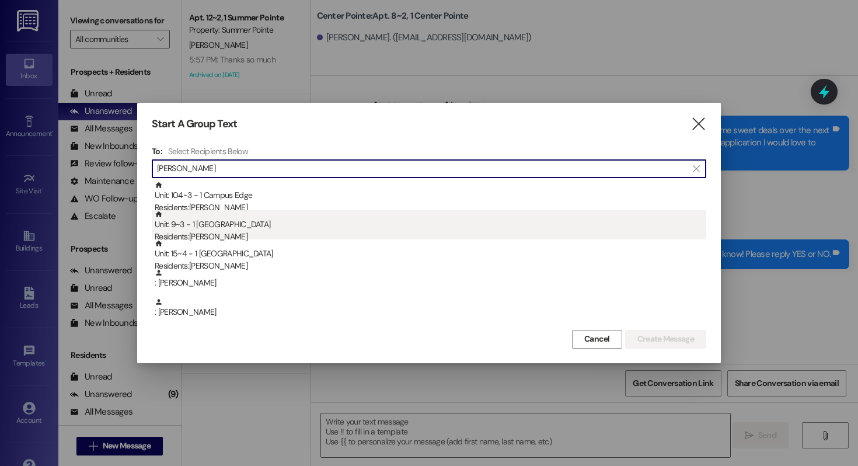
type input "[PERSON_NAME]"
click at [225, 232] on div "Residents: [PERSON_NAME]" at bounding box center [430, 236] width 551 height 12
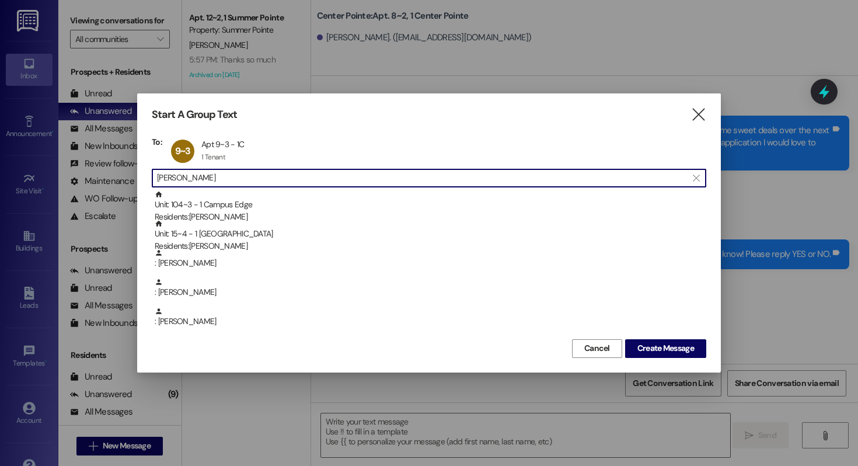
drag, startPoint x: 212, startPoint y: 180, endPoint x: 86, endPoint y: 180, distance: 125.5
click at [86, 180] on div "Start A Group Text  To: 9~3 Apt 9~3 - 1C Apt 9~3 - 1C 1 Tenant 1 Tenant click …" at bounding box center [429, 233] width 858 height 466
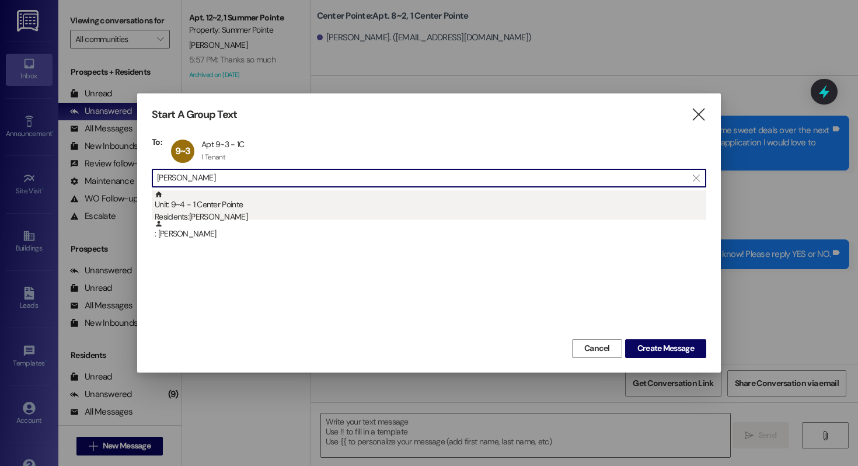
type input "[PERSON_NAME]"
click at [300, 209] on div "Unit: 9~4 - 1 Center Pointe Residents: [PERSON_NAME]" at bounding box center [430, 206] width 551 height 33
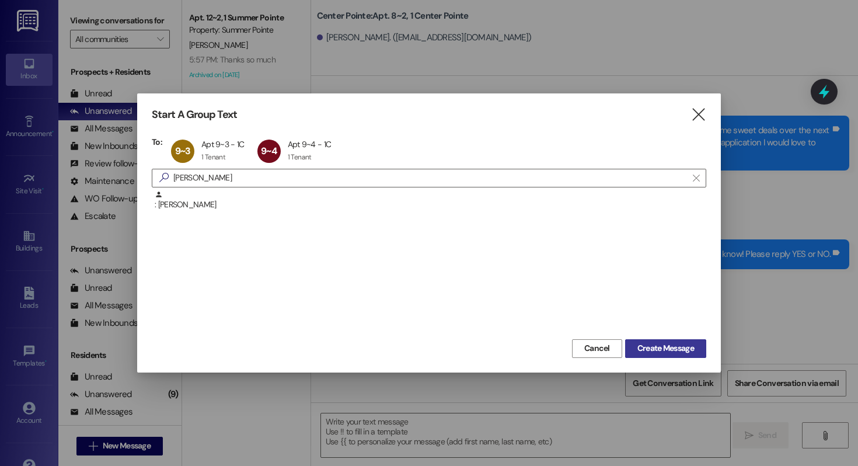
click at [635, 351] on span "Create Message" at bounding box center [665, 348] width 61 height 12
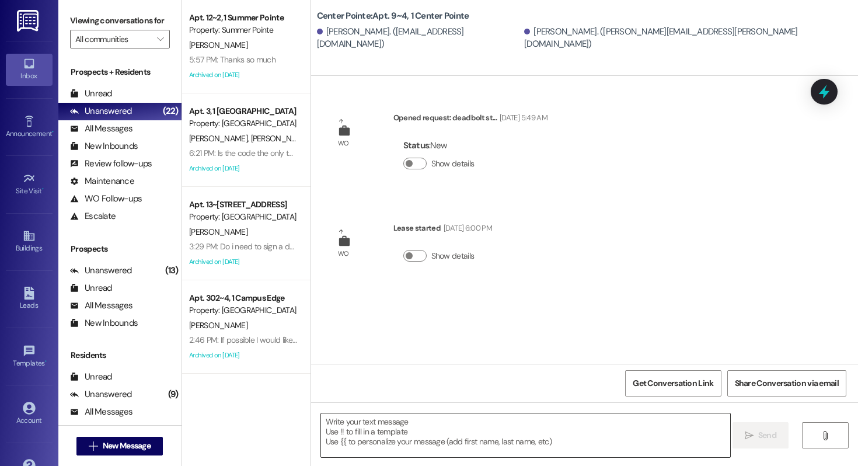
click at [420, 427] on textarea at bounding box center [525, 435] width 409 height 44
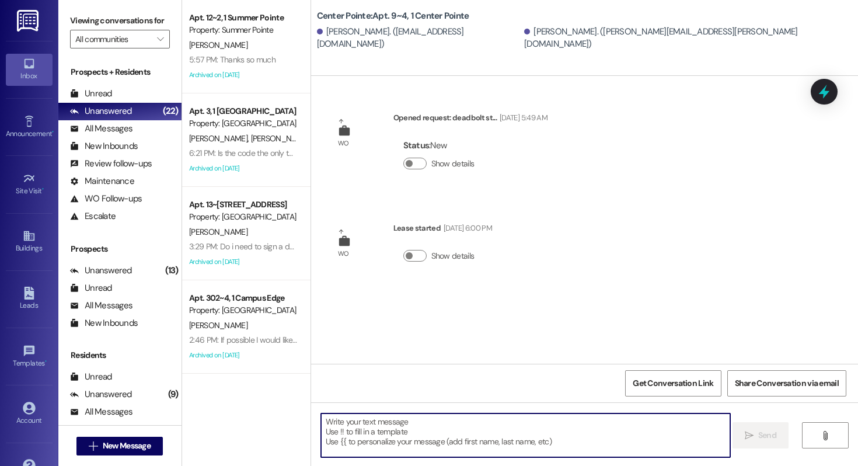
paste textarea "623456"
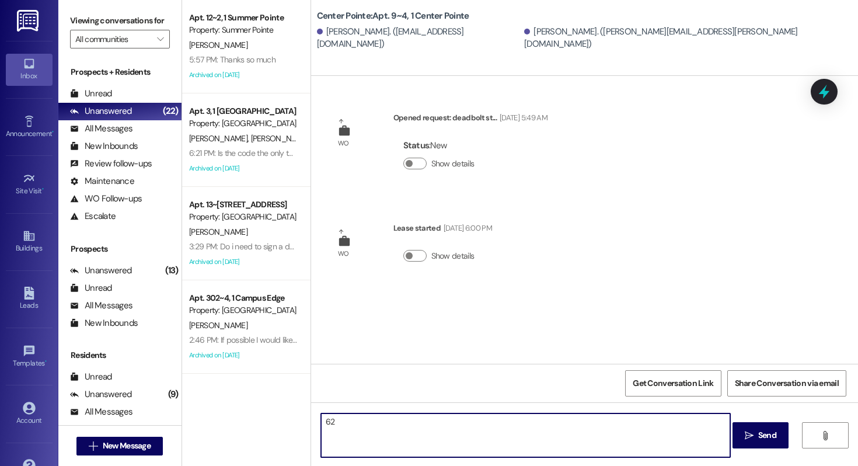
type textarea "6"
type textarea "!!"
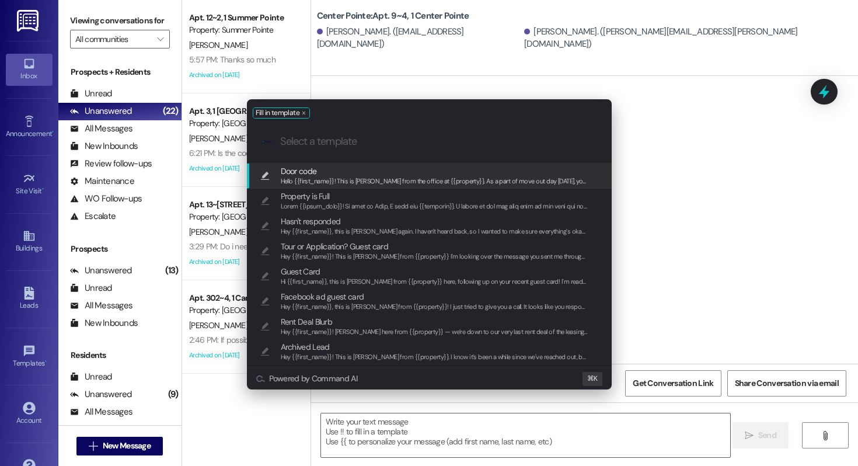
click at [400, 175] on span "Door code" at bounding box center [435, 171] width 308 height 13
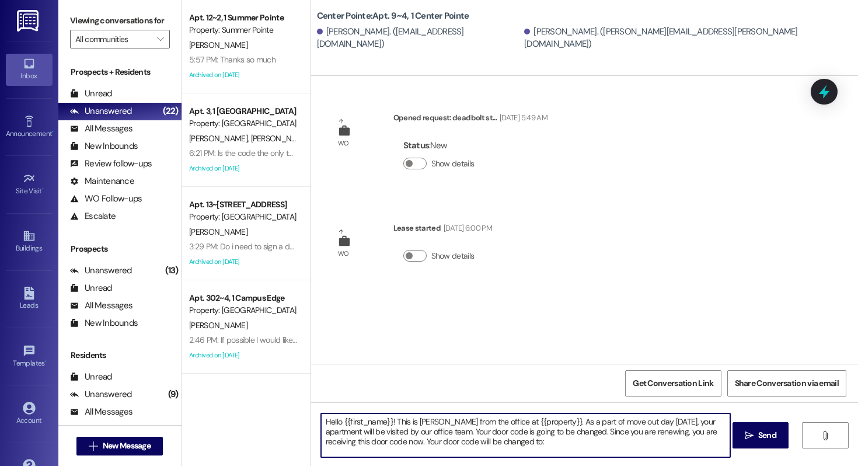
click at [512, 446] on textarea "Hello {{first_name}}! This is [PERSON_NAME] from the office at {{property}}. As…" at bounding box center [525, 435] width 409 height 44
paste textarea "623456"
type textarea "Hello {{first_name}}! This is [PERSON_NAME] from the office at {{property}}. As…"
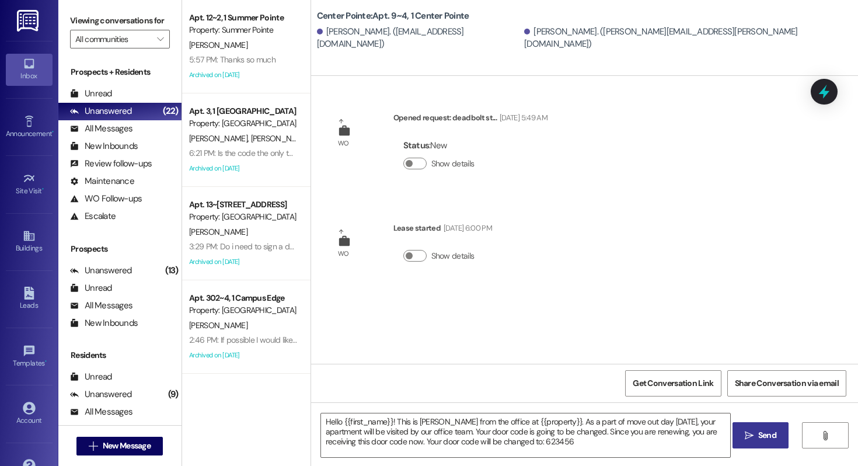
click at [745, 432] on icon "" at bounding box center [749, 435] width 9 height 9
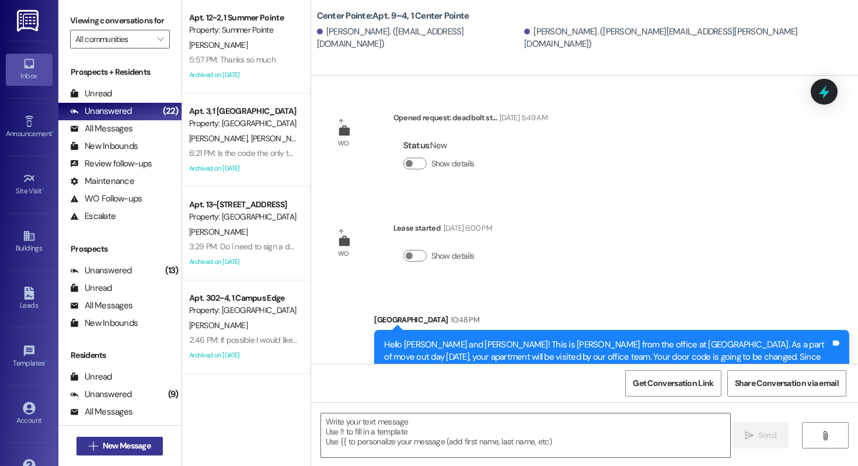
click at [115, 447] on span "New Message" at bounding box center [127, 445] width 48 height 12
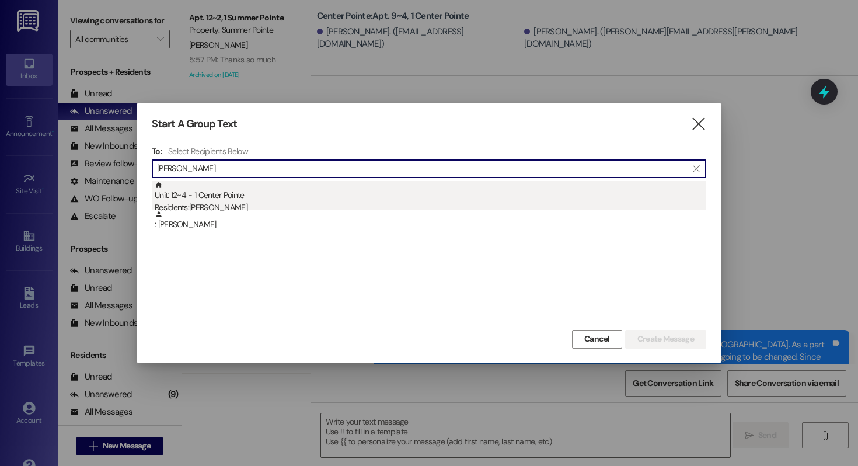
type input "[PERSON_NAME]"
click at [289, 188] on div "Unit: 12~4 - 1 Center Pointe Residents: [PERSON_NAME]" at bounding box center [430, 197] width 551 height 33
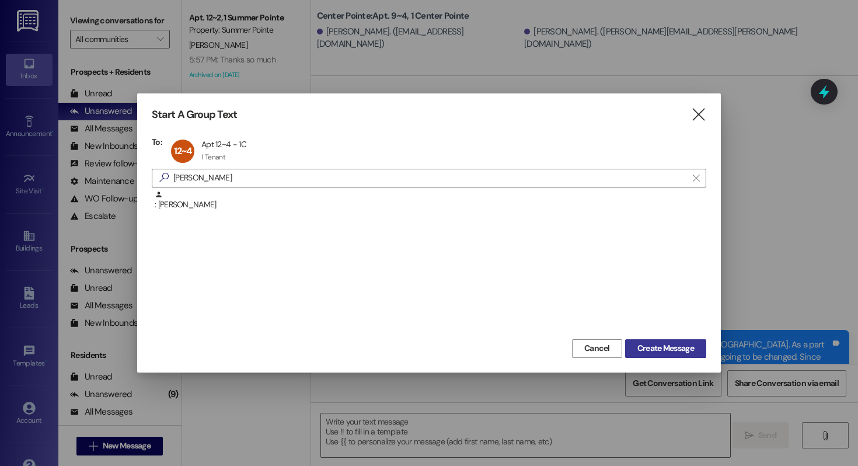
click at [649, 340] on button "Create Message" at bounding box center [665, 348] width 81 height 19
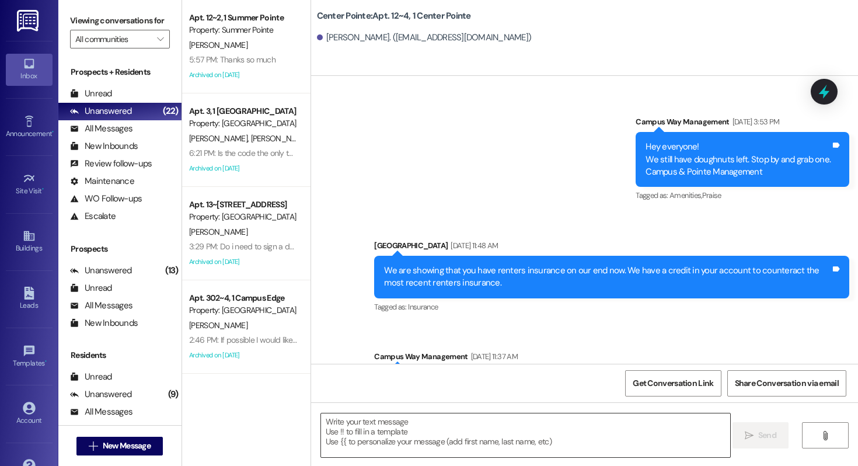
scroll to position [6250, 0]
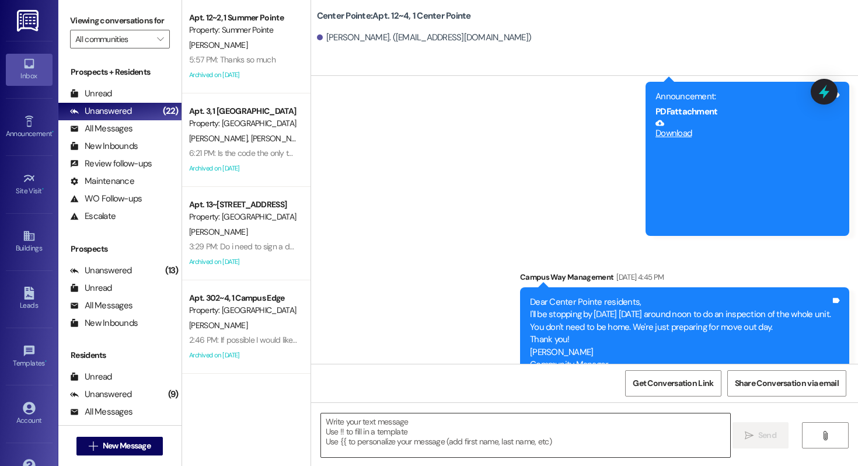
click at [469, 439] on textarea at bounding box center [525, 435] width 409 height 44
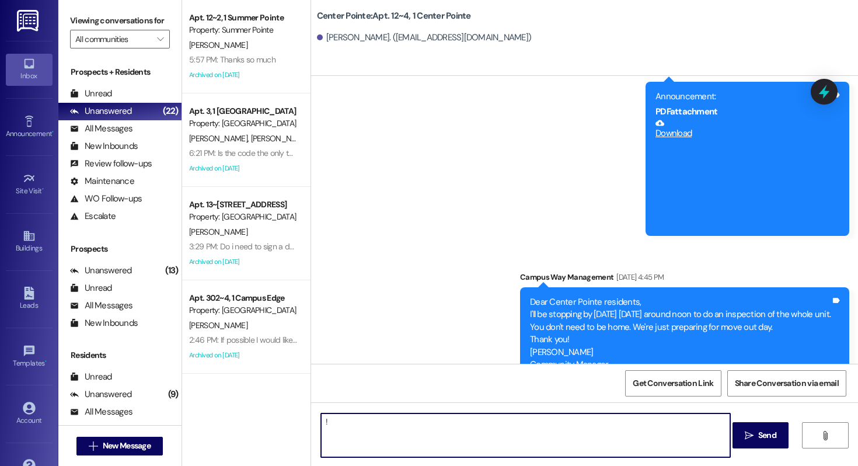
type textarea "!!"
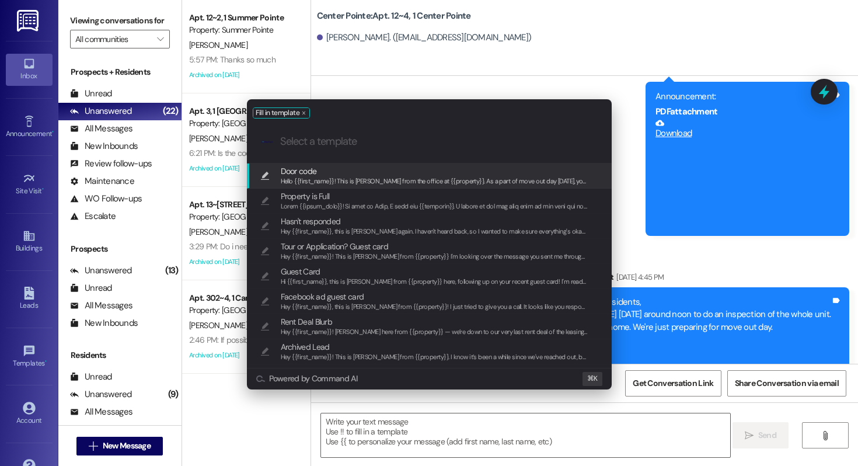
click at [324, 176] on div "Hello {{first_name}}! This is [PERSON_NAME] from the office at {{property}}. As…" at bounding box center [435, 181] width 308 height 11
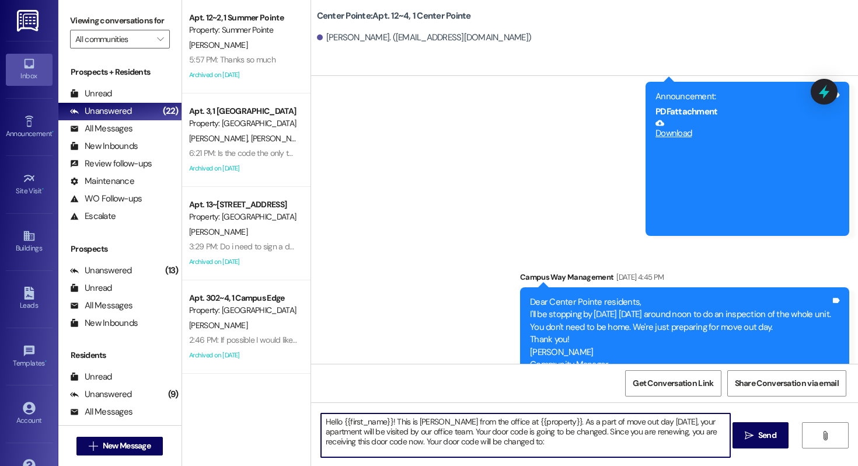
click at [511, 446] on textarea "Hello {{first_name}}! This is [PERSON_NAME] from the office at {{property}}. As…" at bounding box center [525, 435] width 409 height 44
paste textarea "938901"
type textarea "Hello {{first_name}}! This is [PERSON_NAME] from the office at {{property}}. As…"
click at [747, 431] on icon "" at bounding box center [749, 435] width 9 height 9
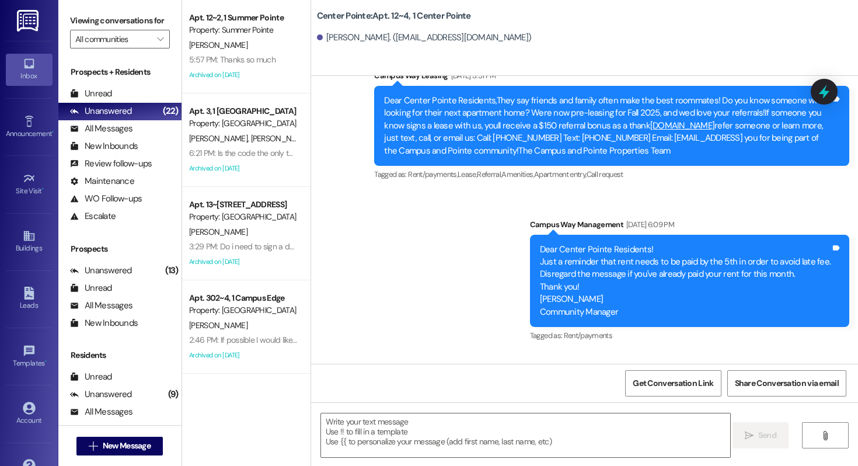
scroll to position [1440, 0]
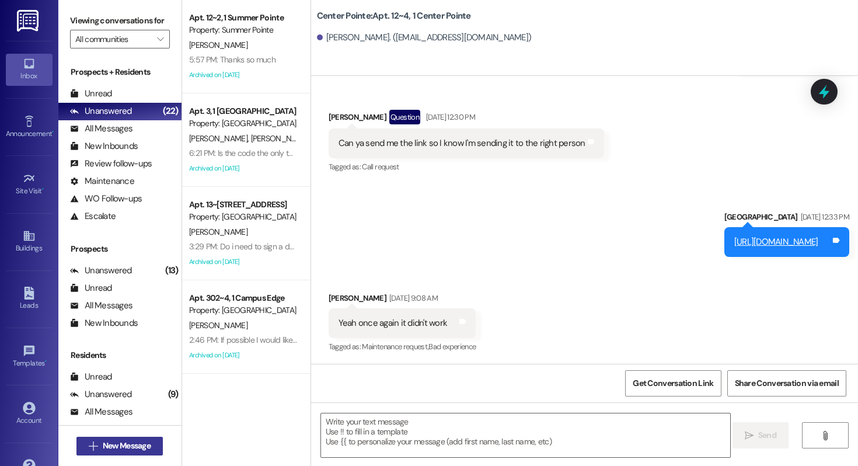
click at [127, 440] on span "New Message" at bounding box center [127, 445] width 48 height 12
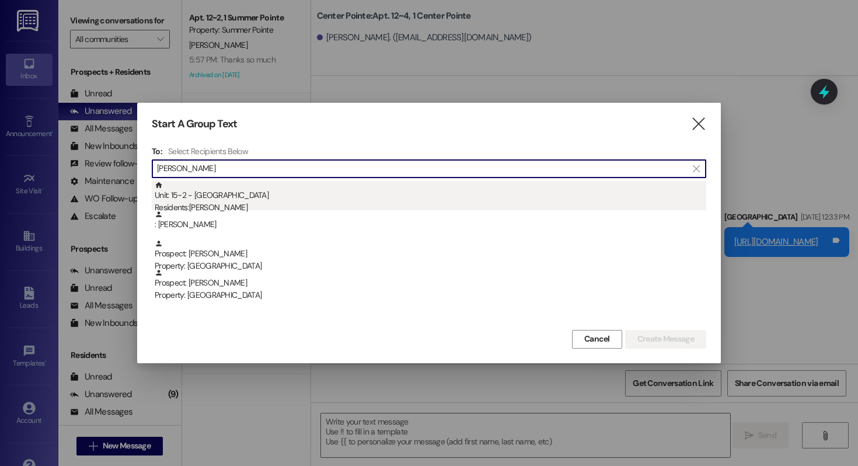
click at [240, 198] on div "Unit: 15~2 - 1 Center Pointe Residents: [PERSON_NAME]" at bounding box center [430, 197] width 551 height 33
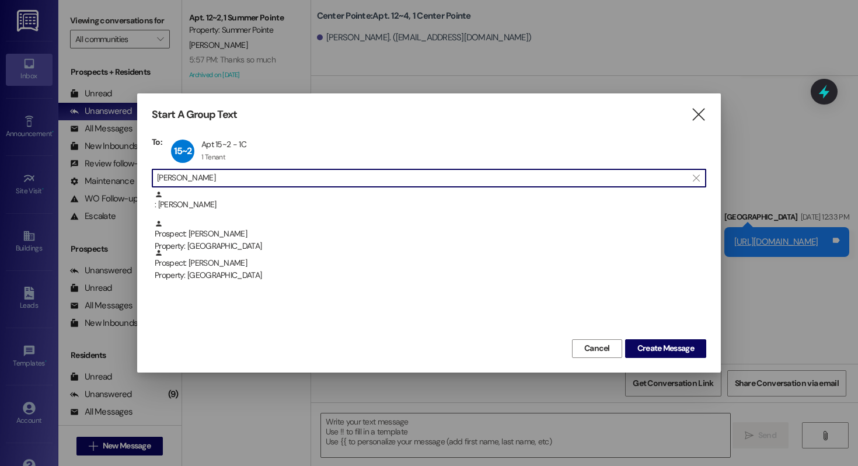
click at [225, 173] on input "[PERSON_NAME]" at bounding box center [422, 178] width 530 height 16
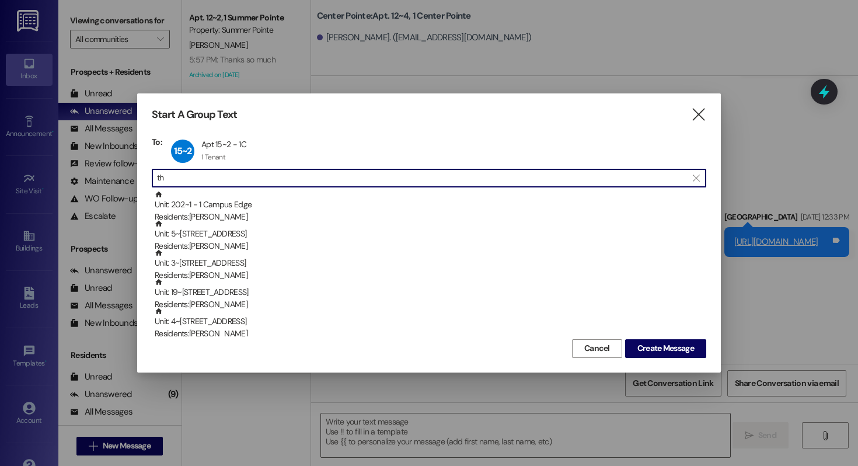
type input "t"
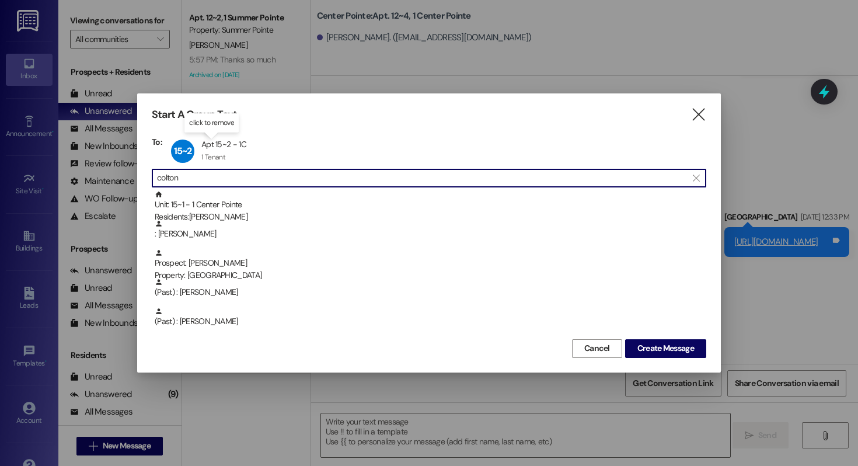
type input "colton"
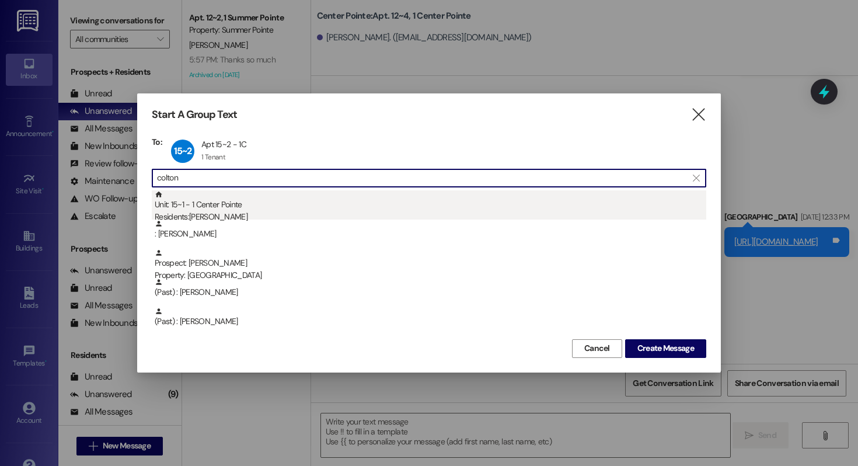
click at [251, 199] on div "Unit: 15~1 - 1 Center Pointe Residents: [PERSON_NAME]" at bounding box center [430, 206] width 551 height 33
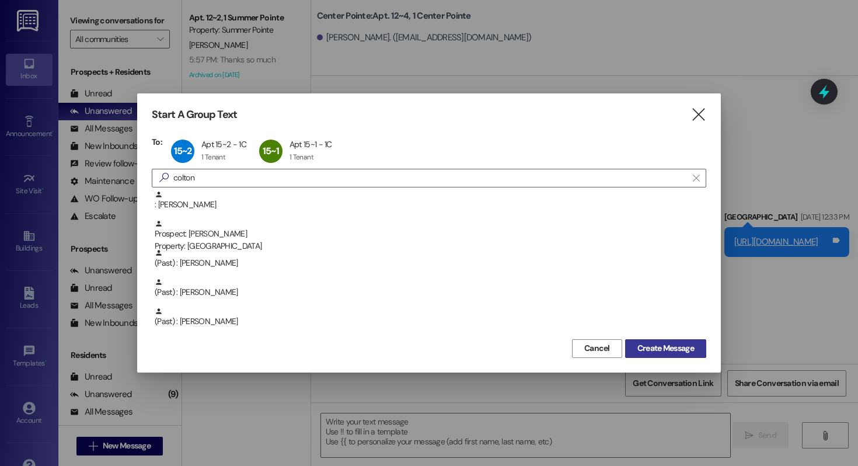
click at [653, 355] on button "Create Message" at bounding box center [665, 348] width 81 height 19
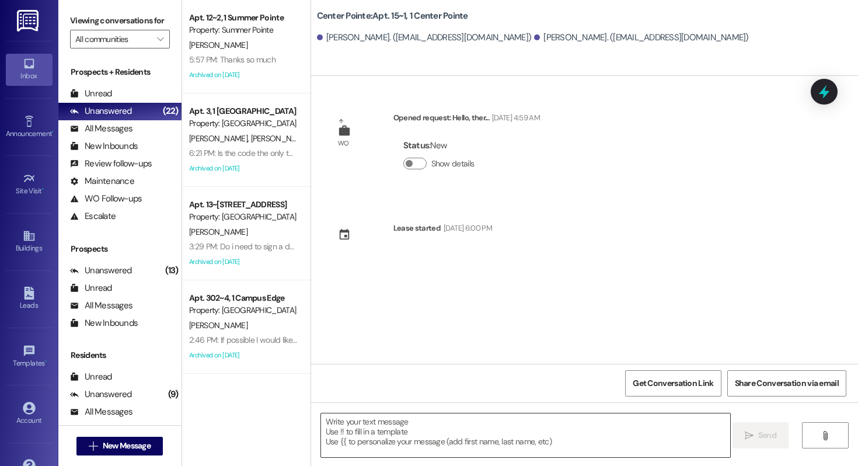
scroll to position [0, 0]
click at [489, 431] on textarea at bounding box center [525, 435] width 409 height 44
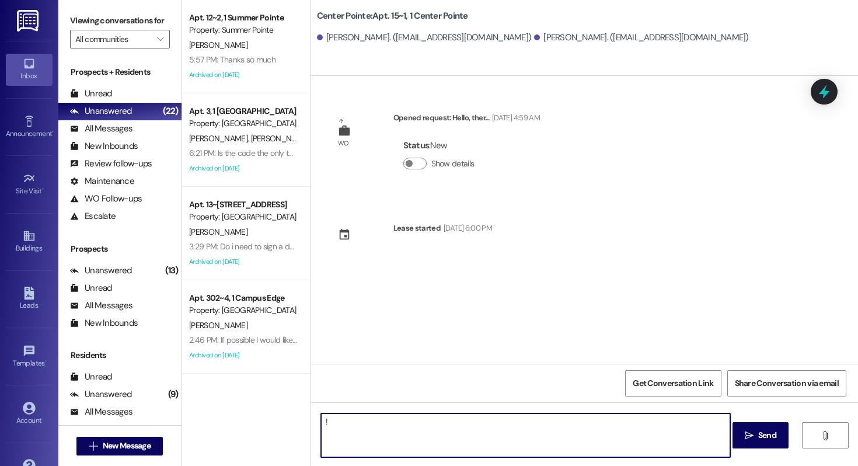
type textarea "!!"
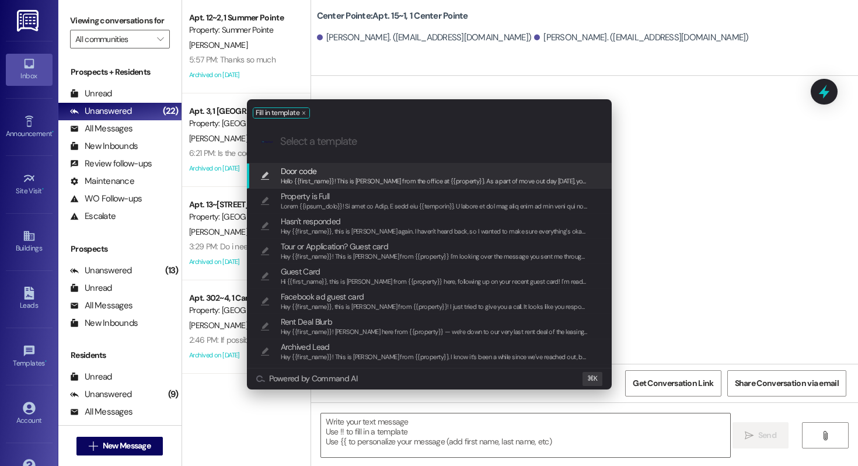
click at [445, 178] on span "Hello {{first_name}}! This is [PERSON_NAME] from the office at {{property}}. As…" at bounding box center [804, 181] width 1046 height 8
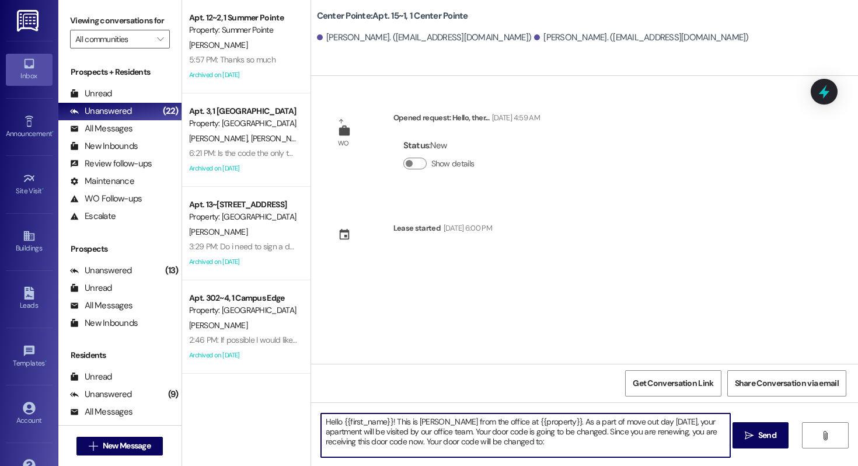
click at [506, 441] on textarea "Hello {{first_name}}! This is [PERSON_NAME] from the office at {{property}}. As…" at bounding box center [525, 435] width 409 height 44
paste textarea "653456"
type textarea "Hello {{first_name}}! This is [PERSON_NAME] from the office at {{property}}. As…"
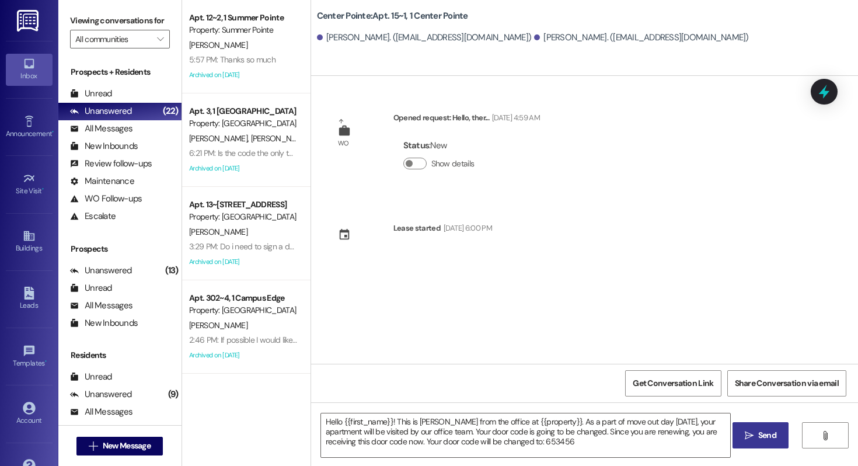
click at [747, 435] on icon "" at bounding box center [749, 435] width 9 height 9
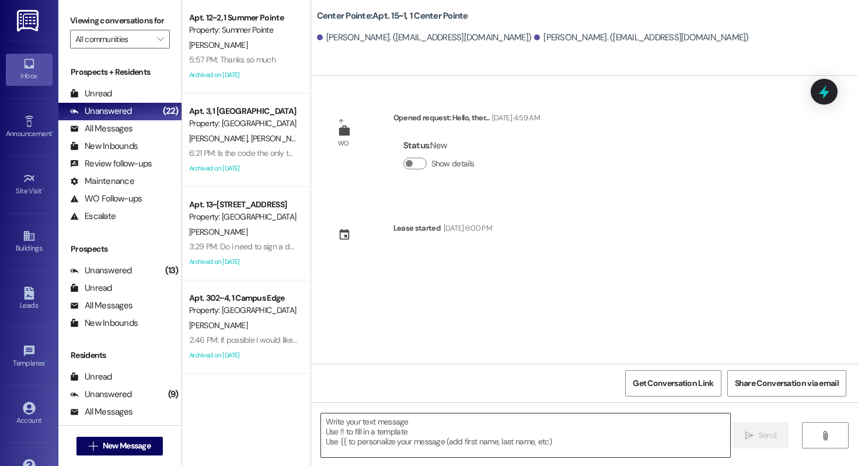
click at [399, 413] on div at bounding box center [525, 435] width 410 height 45
click at [398, 414] on textarea at bounding box center [525, 435] width 409 height 44
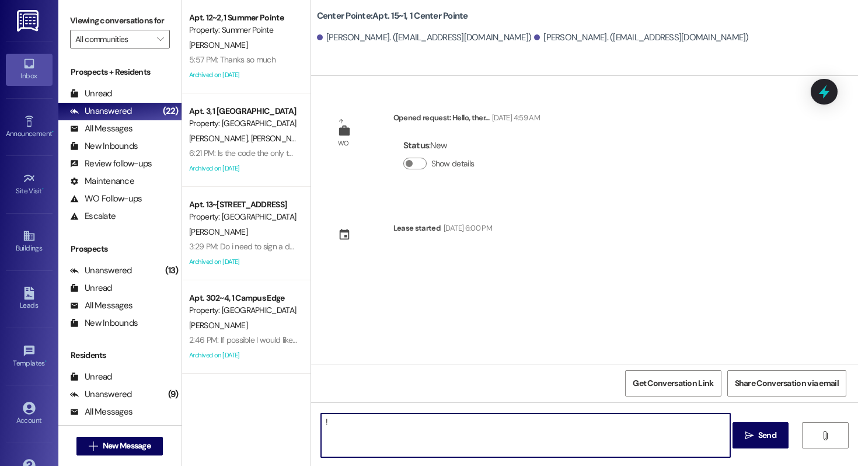
type textarea "!!"
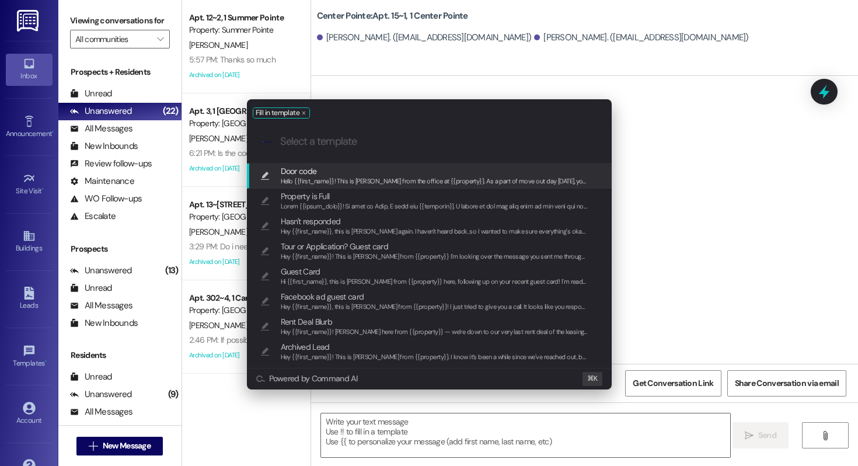
click at [331, 172] on span "Door code" at bounding box center [435, 171] width 308 height 13
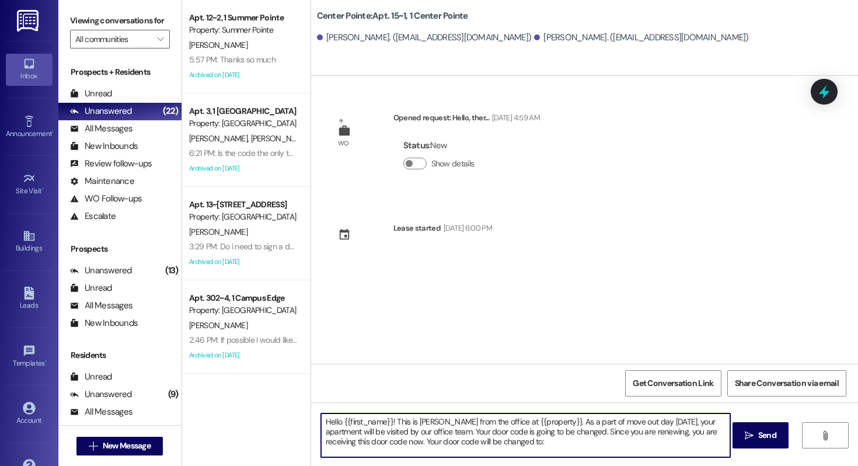
click at [543, 440] on textarea "Hello {{first_name}}! This is [PERSON_NAME] from the office at {{property}}. As…" at bounding box center [525, 435] width 409 height 44
paste textarea "653456"
type textarea "Hello {{first_name}}! This is [PERSON_NAME] from the office at {{property}}. As…"
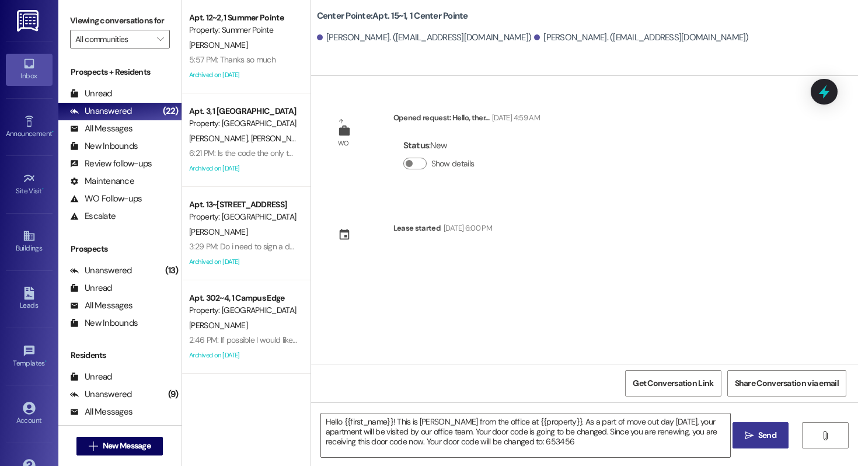
click at [764, 427] on button " Send" at bounding box center [760, 435] width 57 height 26
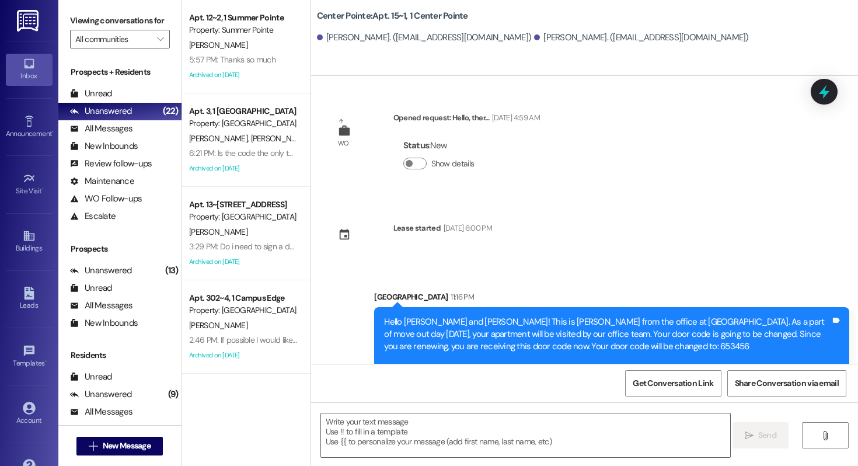
scroll to position [33, 0]
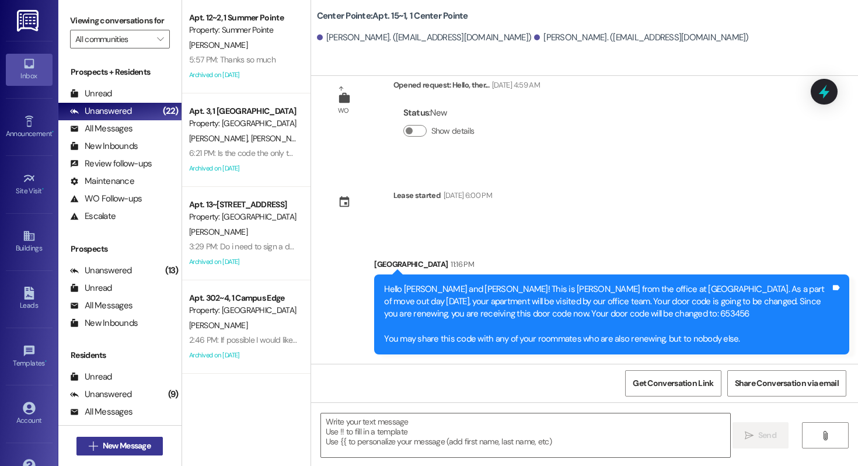
click at [114, 448] on span "New Message" at bounding box center [127, 445] width 48 height 12
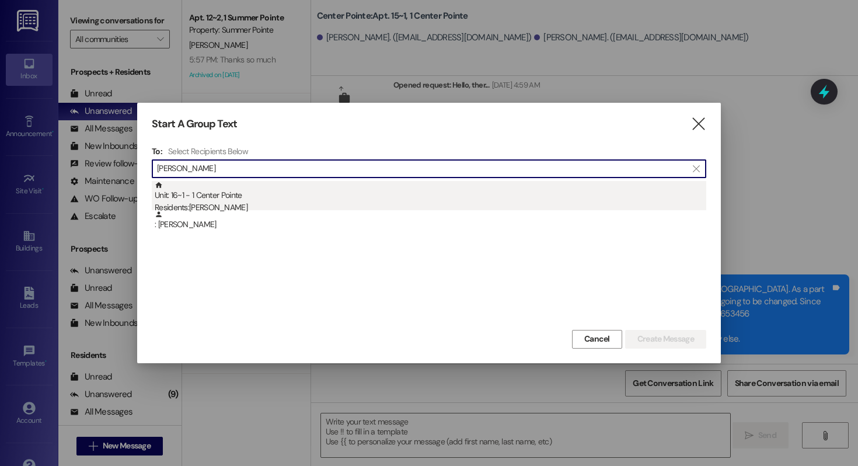
type input "[PERSON_NAME]"
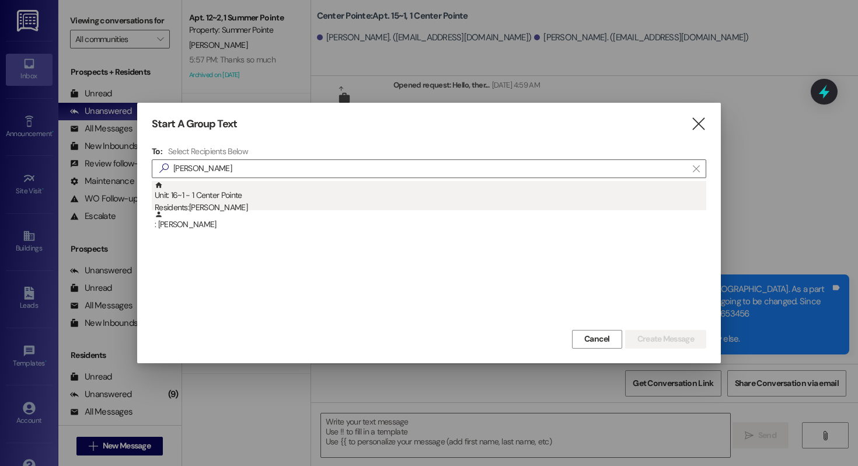
click at [269, 207] on div "Residents: [PERSON_NAME]" at bounding box center [430, 207] width 551 height 12
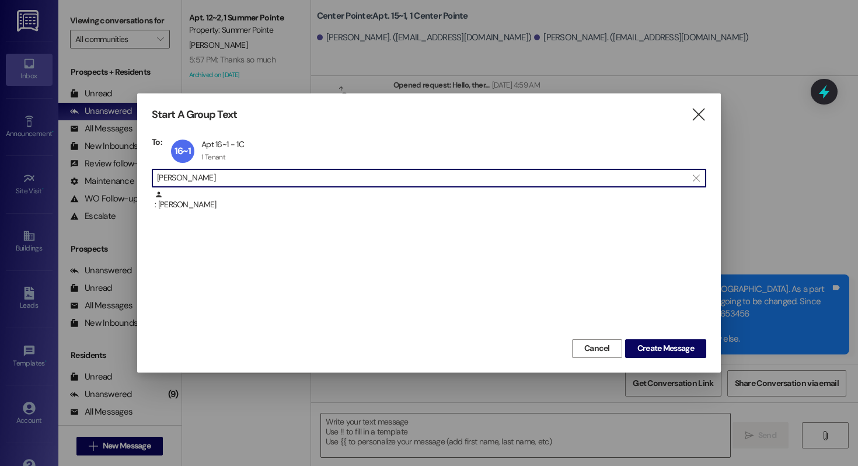
drag, startPoint x: 237, startPoint y: 177, endPoint x: 64, endPoint y: 177, distance: 173.3
click at [64, 177] on div "Start A Group Text  To: 16~1 Apt 16~1 - 1C Apt 16~1 - 1C 1 Tenant 1 Tenant cli…" at bounding box center [429, 233] width 858 height 466
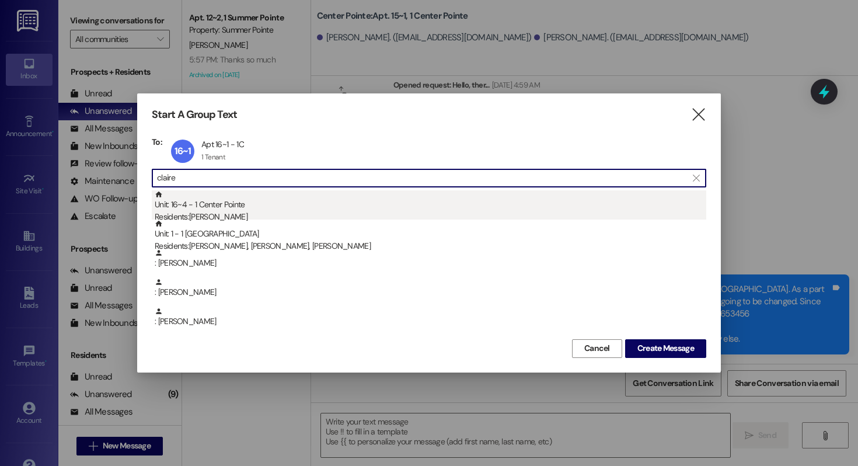
type input "claire"
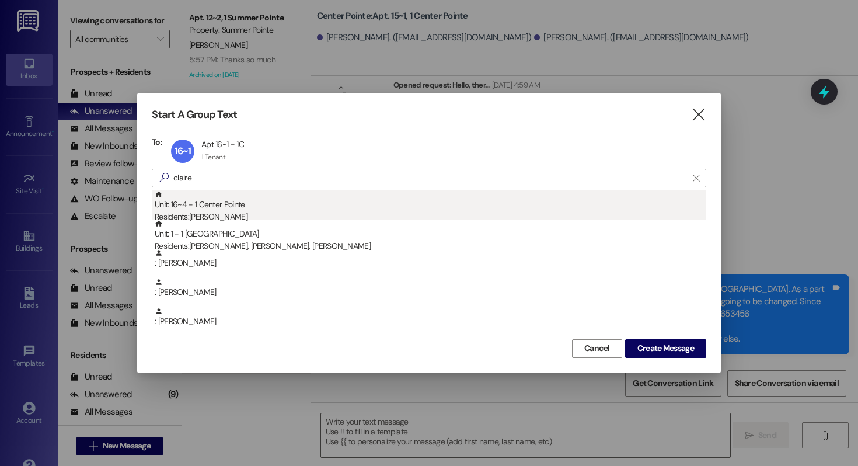
click at [270, 208] on div "Unit: 16~4 - 1 Center Pointe Residents: [PERSON_NAME]" at bounding box center [430, 206] width 551 height 33
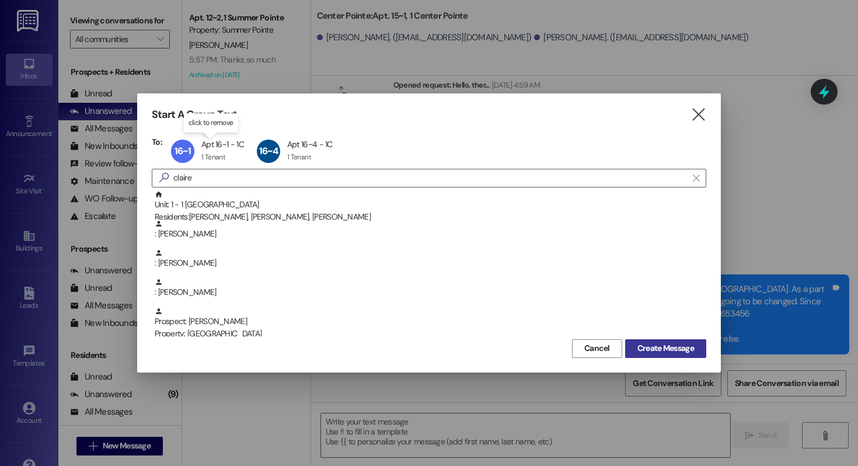
click at [653, 345] on span "Create Message" at bounding box center [665, 348] width 57 height 12
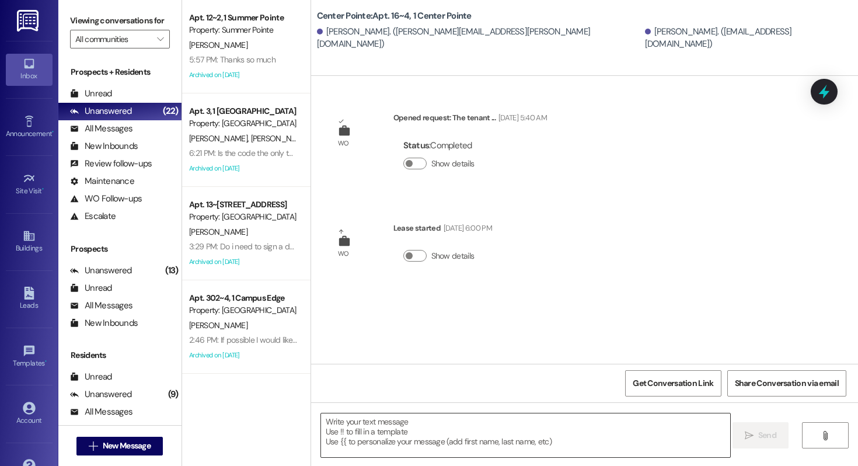
scroll to position [0, 0]
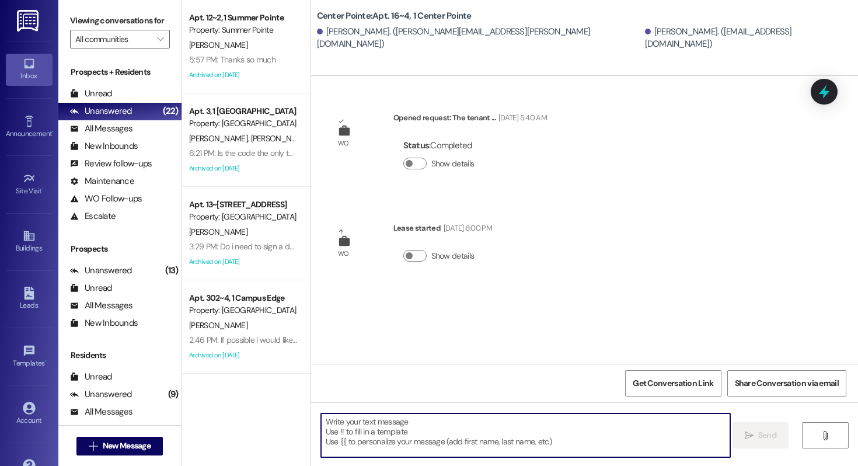
click at [399, 427] on textarea at bounding box center [525, 435] width 409 height 44
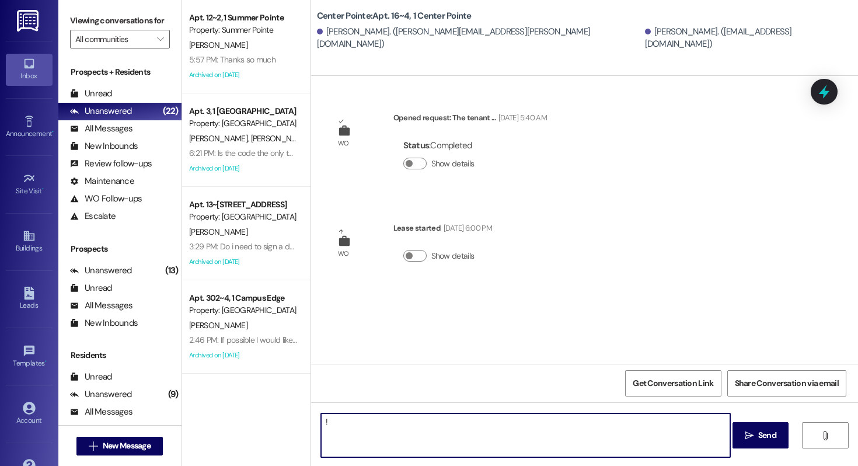
type textarea "!!"
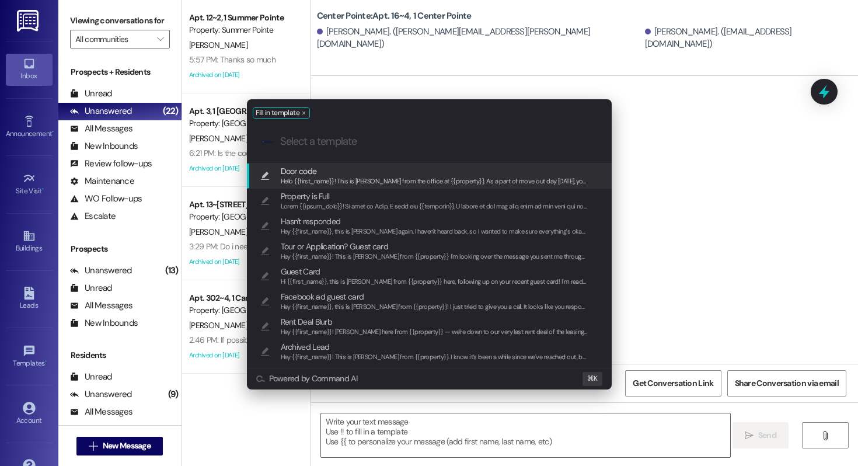
click at [379, 178] on span "Hello {{first_name}}! This is [PERSON_NAME] from the office at {{property}}. As…" at bounding box center [804, 181] width 1046 height 8
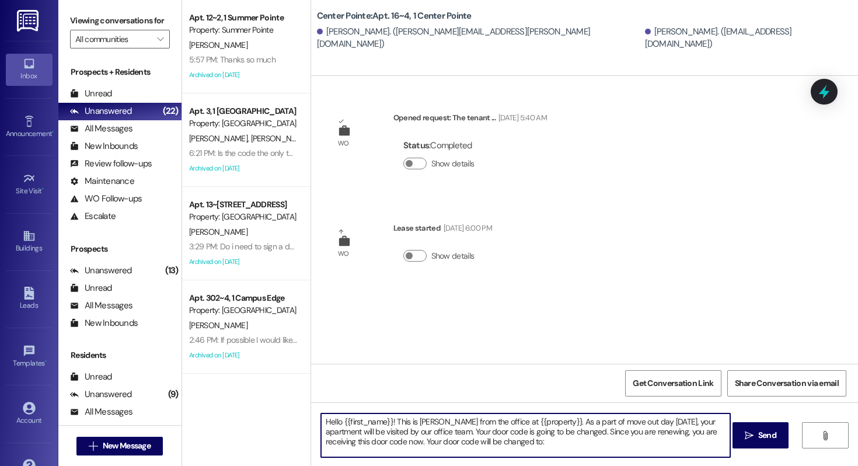
click at [508, 446] on textarea "Hello {{first_name}}! This is [PERSON_NAME] from the office at {{property}}. As…" at bounding box center [525, 435] width 409 height 44
paste textarea "958901"
type textarea "Hello {{first_name}}! This is [PERSON_NAME] from the office at {{property}}. As…"
click at [749, 443] on button " Send" at bounding box center [760, 435] width 57 height 26
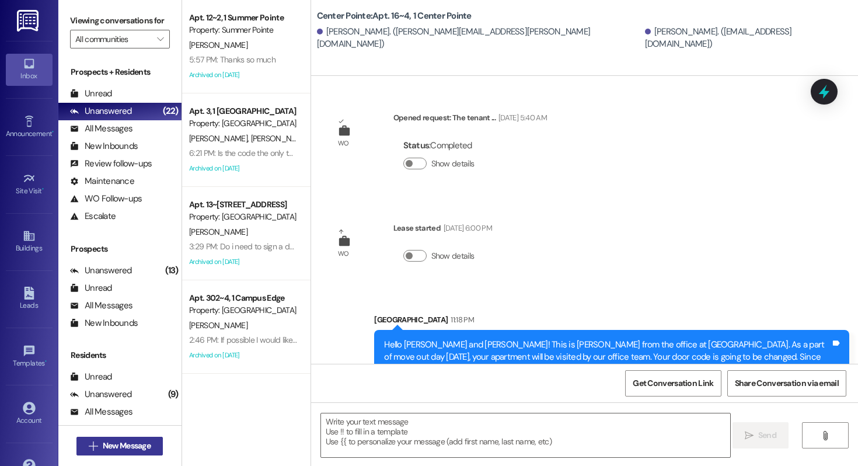
click at [135, 442] on span "New Message" at bounding box center [127, 445] width 48 height 12
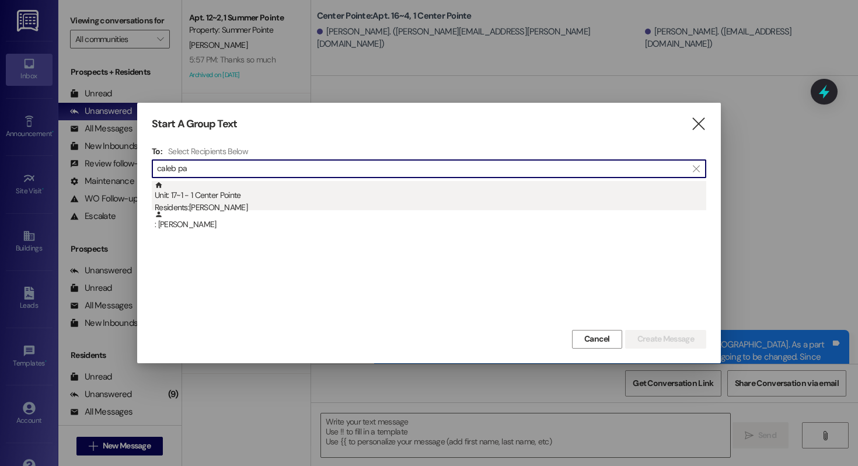
type input "caleb pa"
click at [247, 184] on div "Unit: 17~1 - 1 Center Pointe Residents: [PERSON_NAME]" at bounding box center [430, 197] width 551 height 33
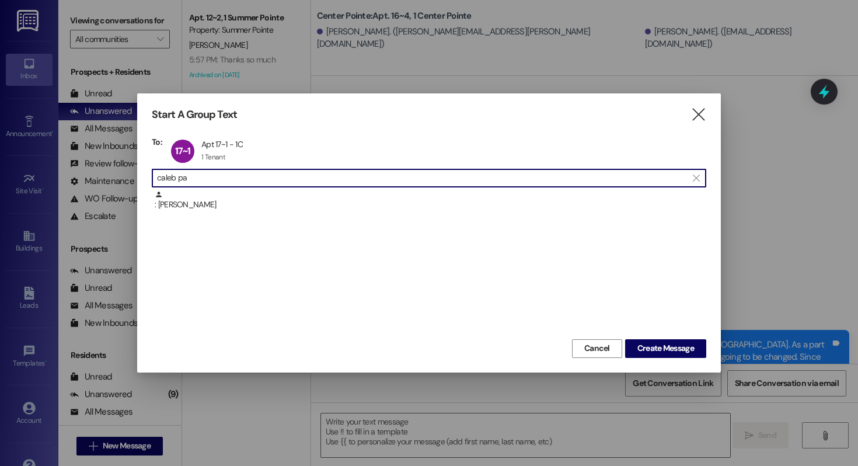
drag, startPoint x: 220, startPoint y: 180, endPoint x: 95, endPoint y: 180, distance: 125.5
click at [95, 180] on div "Start A Group Text  To: 17~1 Apt 17~1 - 1C Apt 17~1 - 1C 1 Tenant 1 Tenant cli…" at bounding box center [429, 233] width 858 height 466
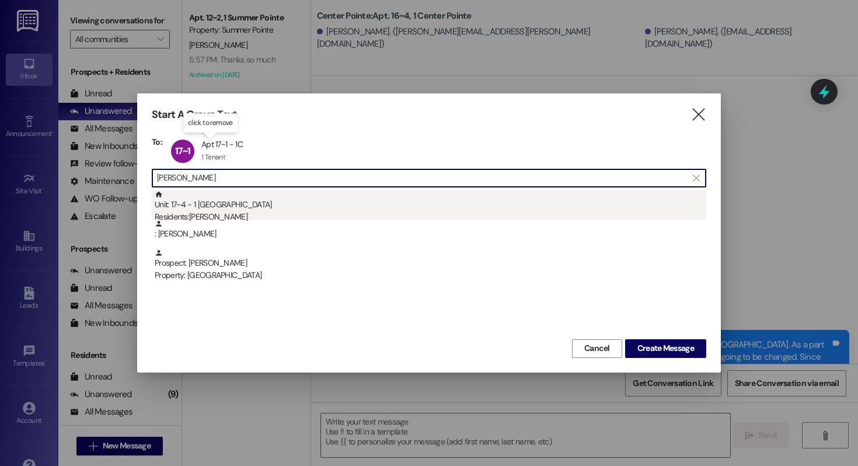
type input "[PERSON_NAME]"
click at [254, 211] on div "Residents: [PERSON_NAME]" at bounding box center [430, 217] width 551 height 12
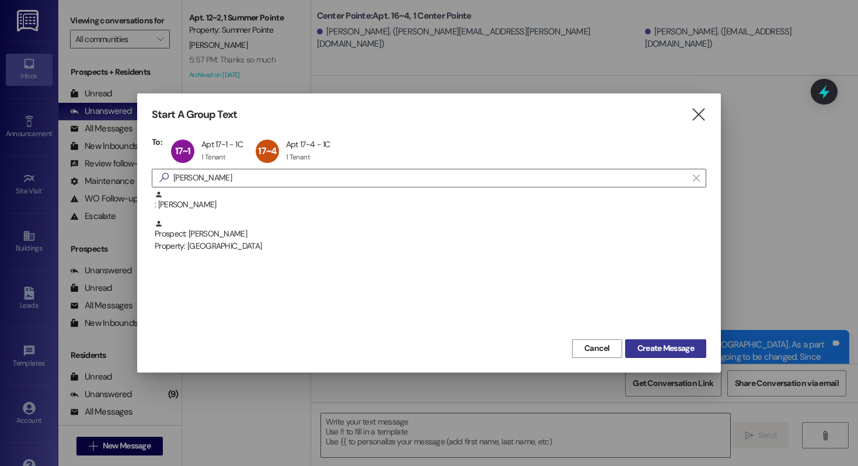
click at [641, 346] on span "Create Message" at bounding box center [665, 348] width 57 height 12
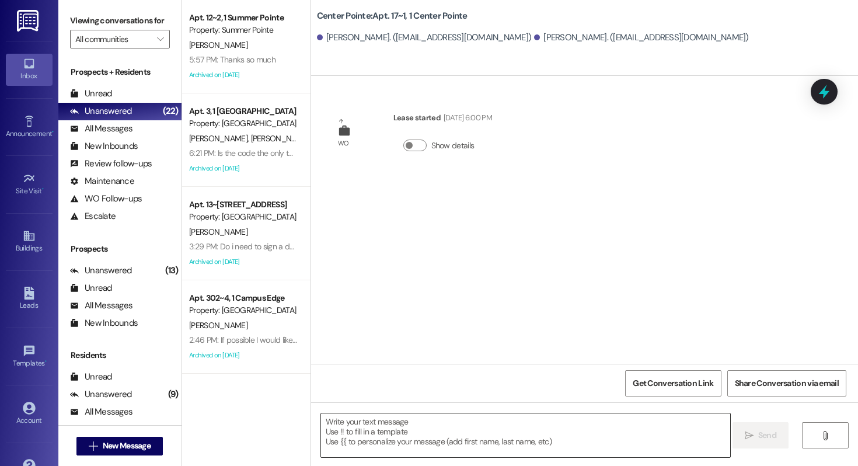
click at [430, 448] on textarea at bounding box center [525, 435] width 409 height 44
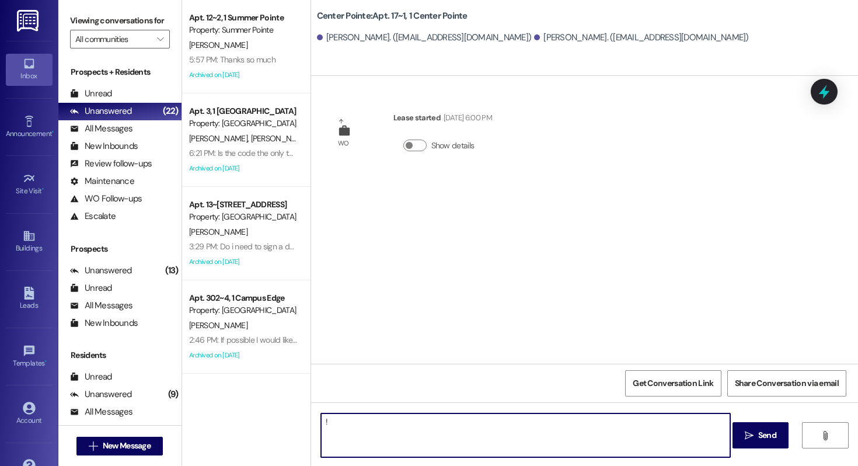
type textarea "!!"
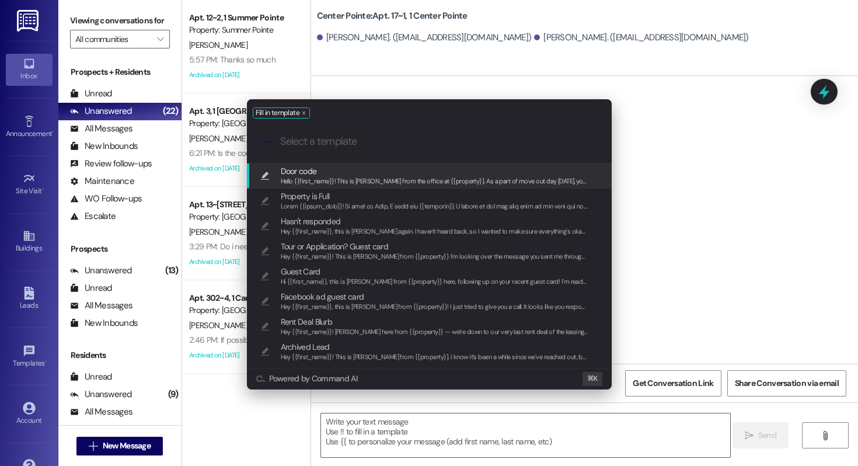
click at [342, 174] on span "Door code" at bounding box center [435, 171] width 308 height 13
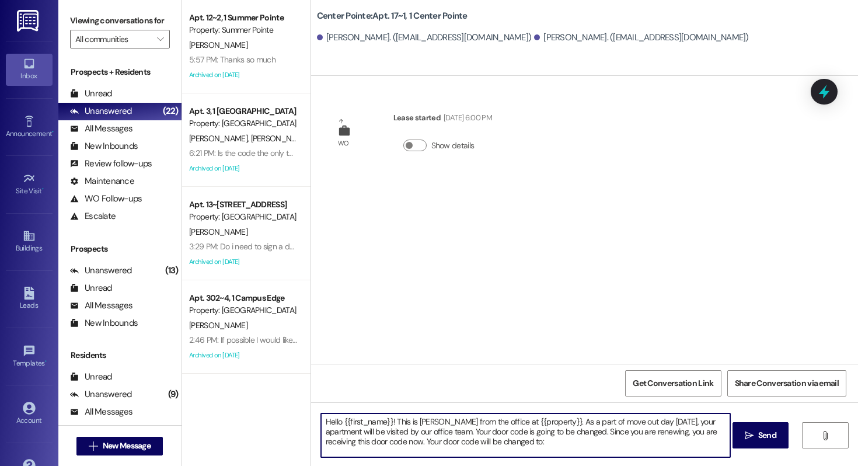
click at [504, 445] on textarea "Hello {{first_name}}! This is [PERSON_NAME] from the office at {{property}}. As…" at bounding box center [525, 435] width 409 height 44
paste textarea "463456"
type textarea "Hello {{first_name}}! This is [PERSON_NAME] from the office at {{property}}. As…"
click at [740, 436] on button " Send" at bounding box center [760, 435] width 57 height 26
